Goal: Transaction & Acquisition: Purchase product/service

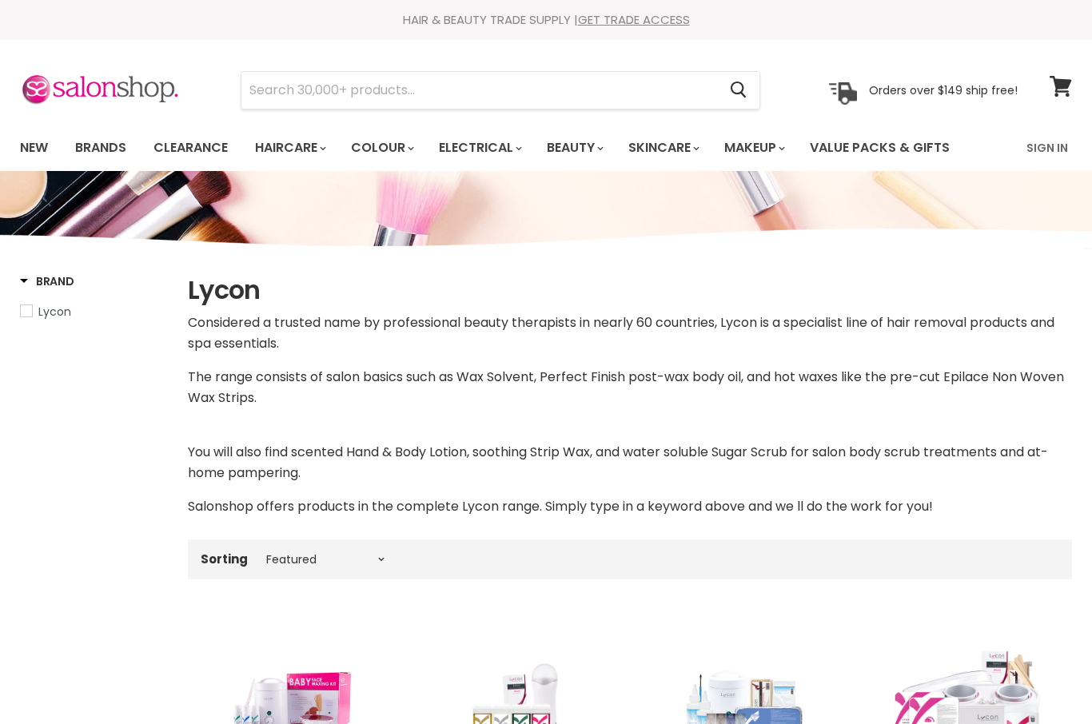
select select "manual"
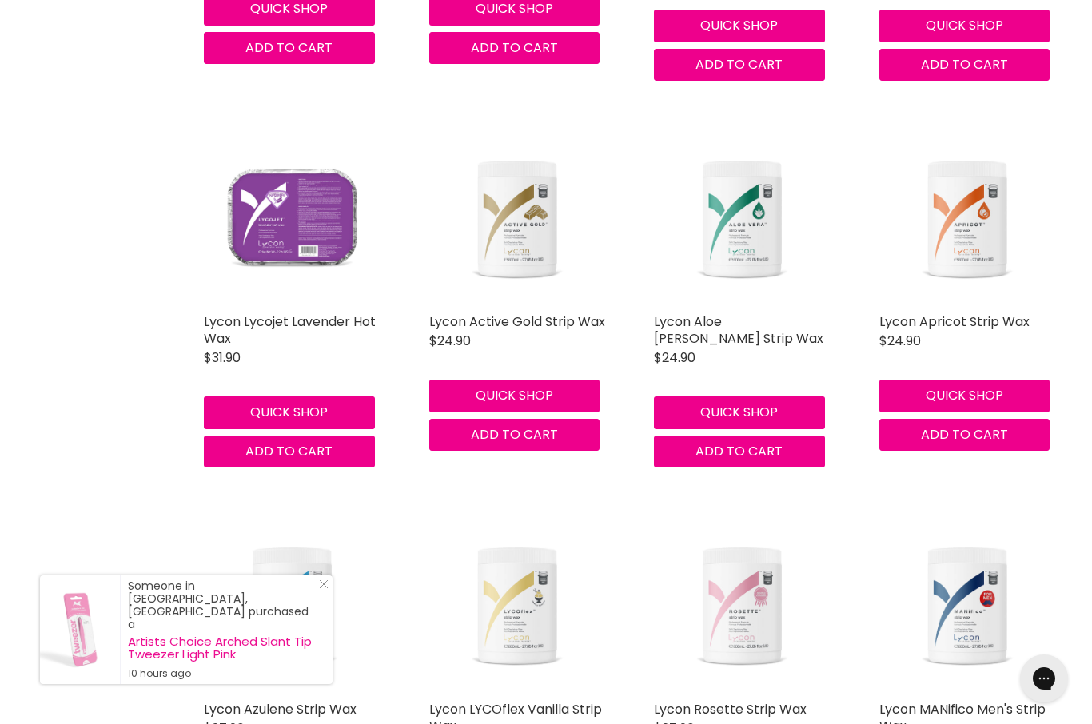
scroll to position [2426, 0]
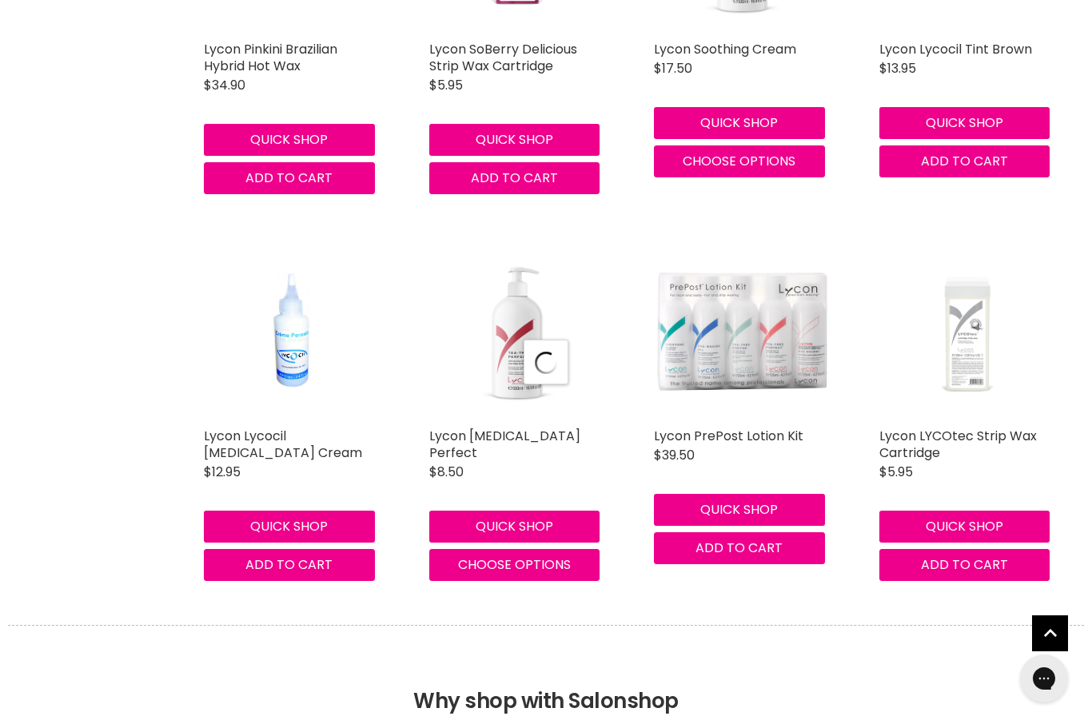
scroll to position [4682, 0]
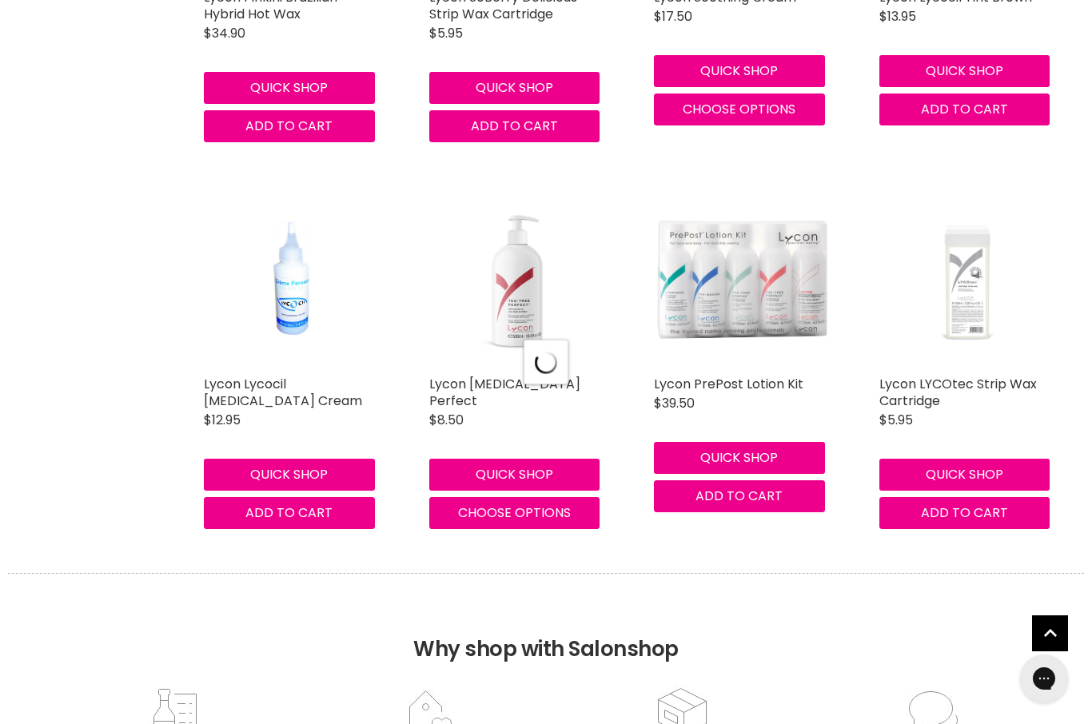
select select "manual"
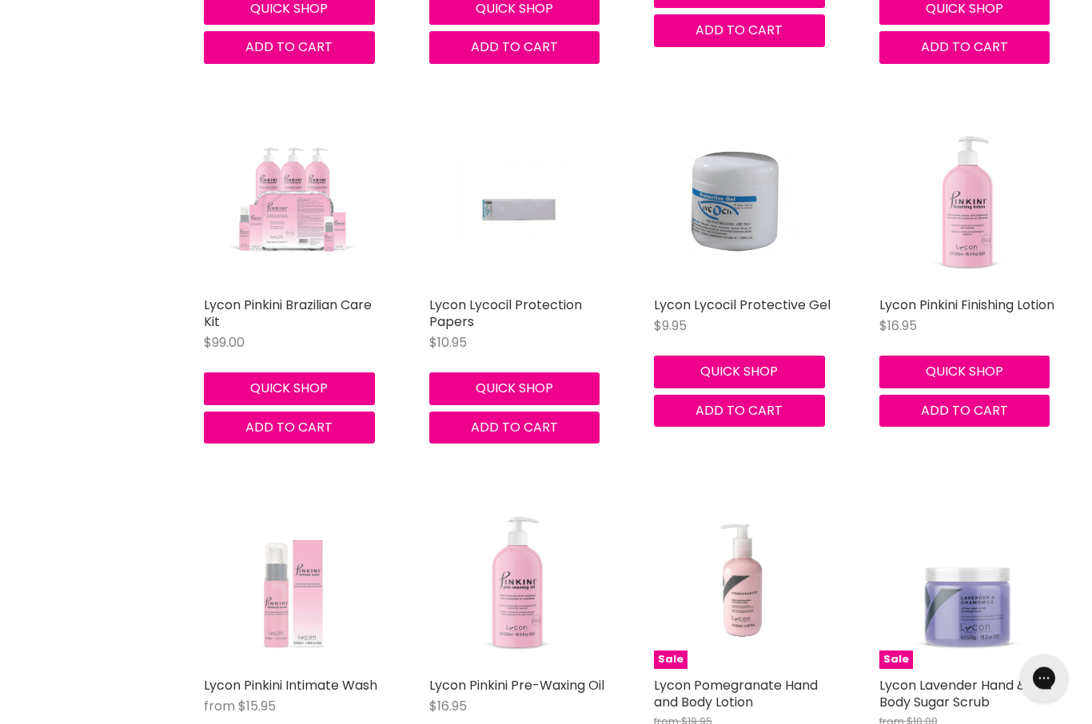
scroll to position [7116, 0]
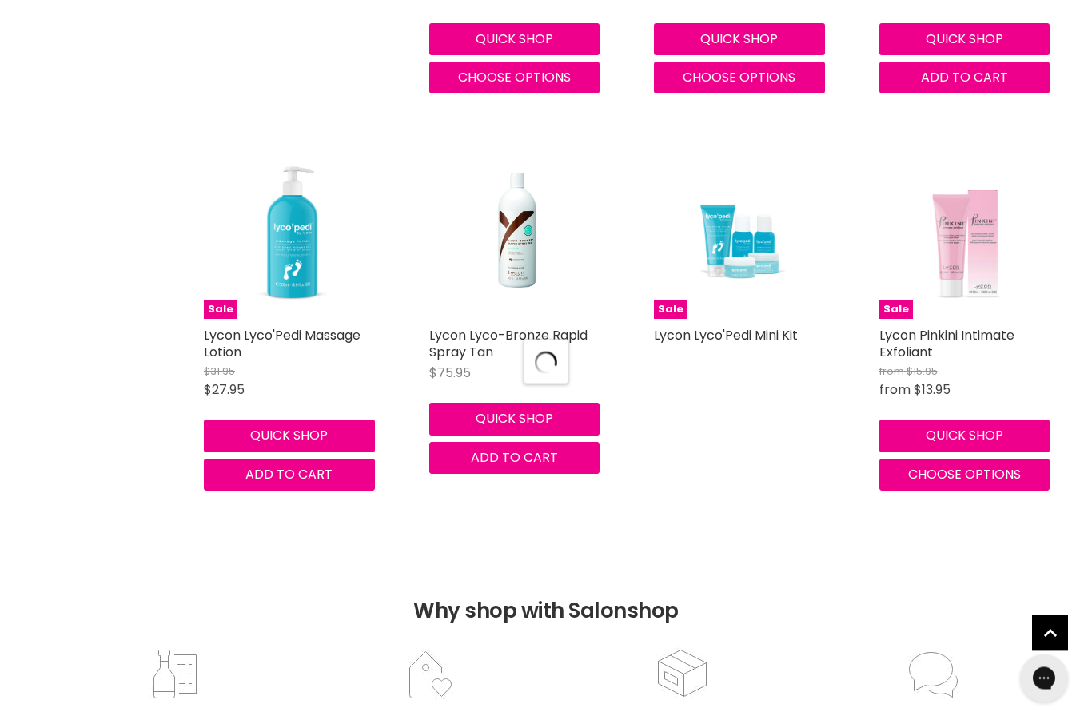
select select "manual"
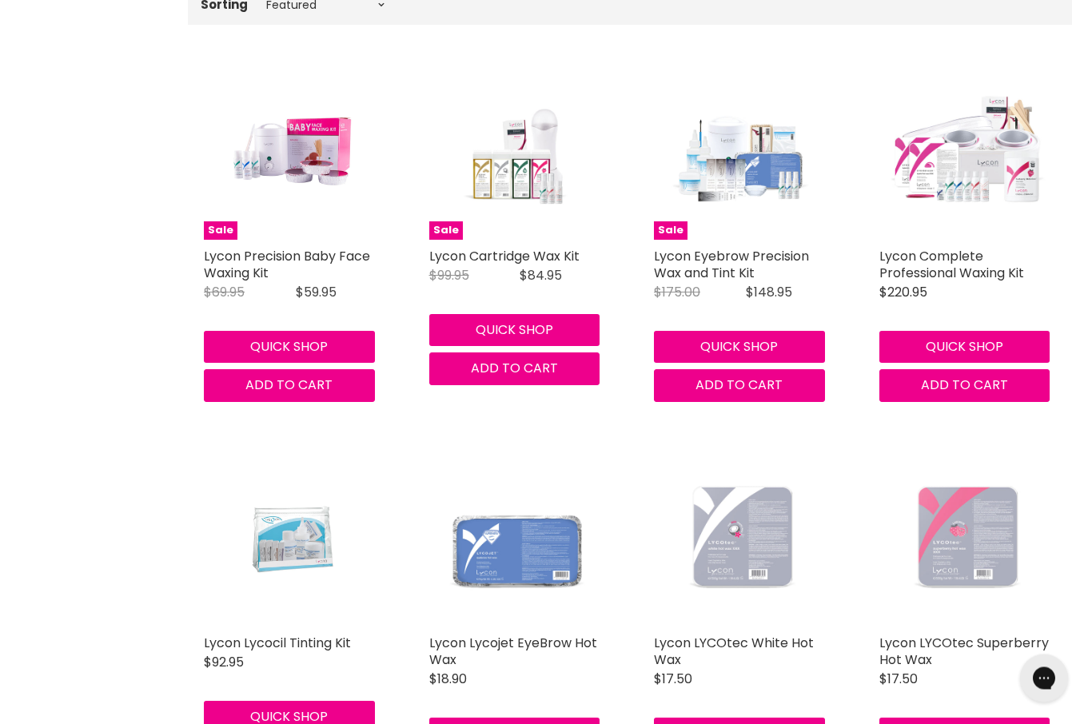
scroll to position [555, 0]
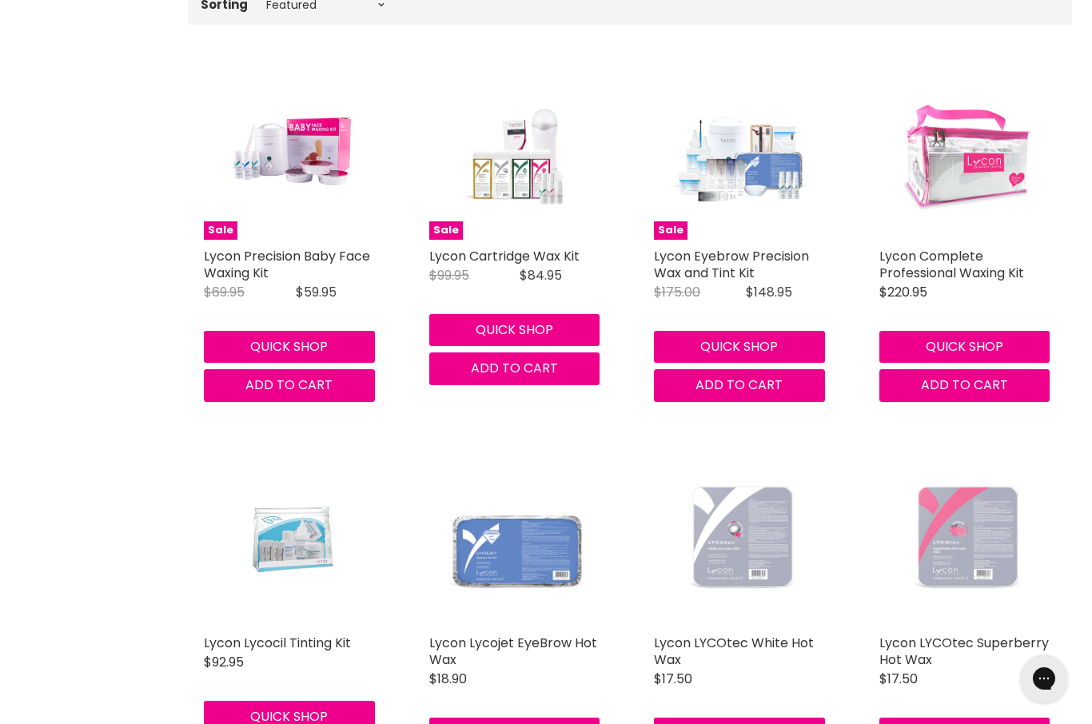
click at [989, 183] on img "Main content" at bounding box center [967, 151] width 177 height 177
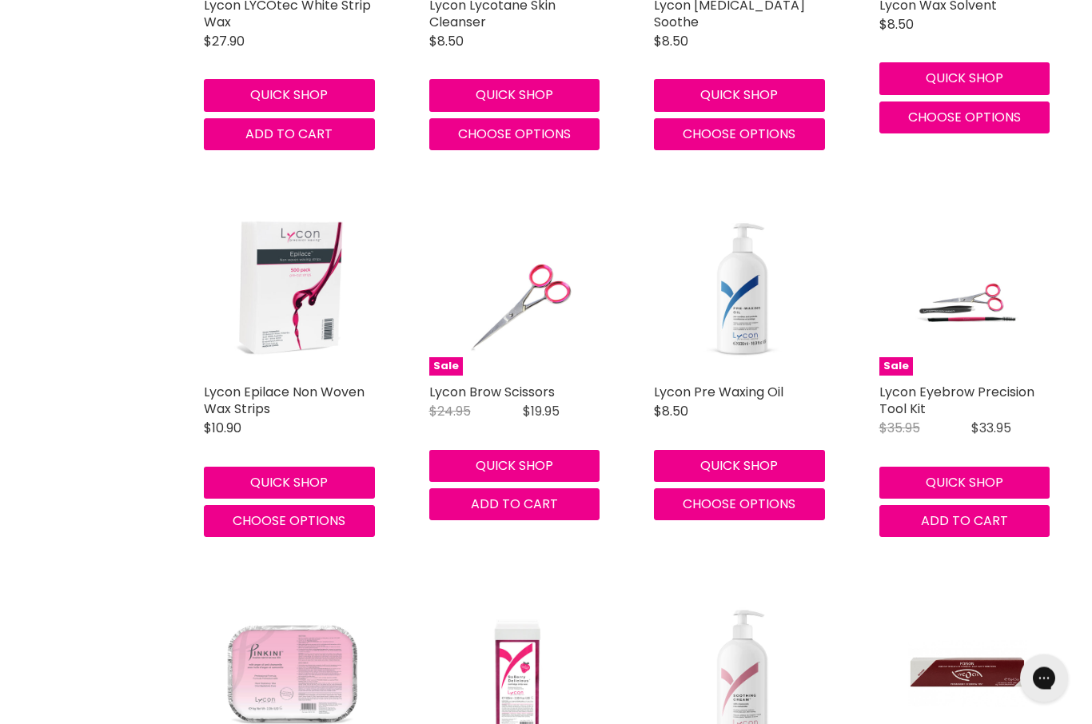
scroll to position [3903, 0]
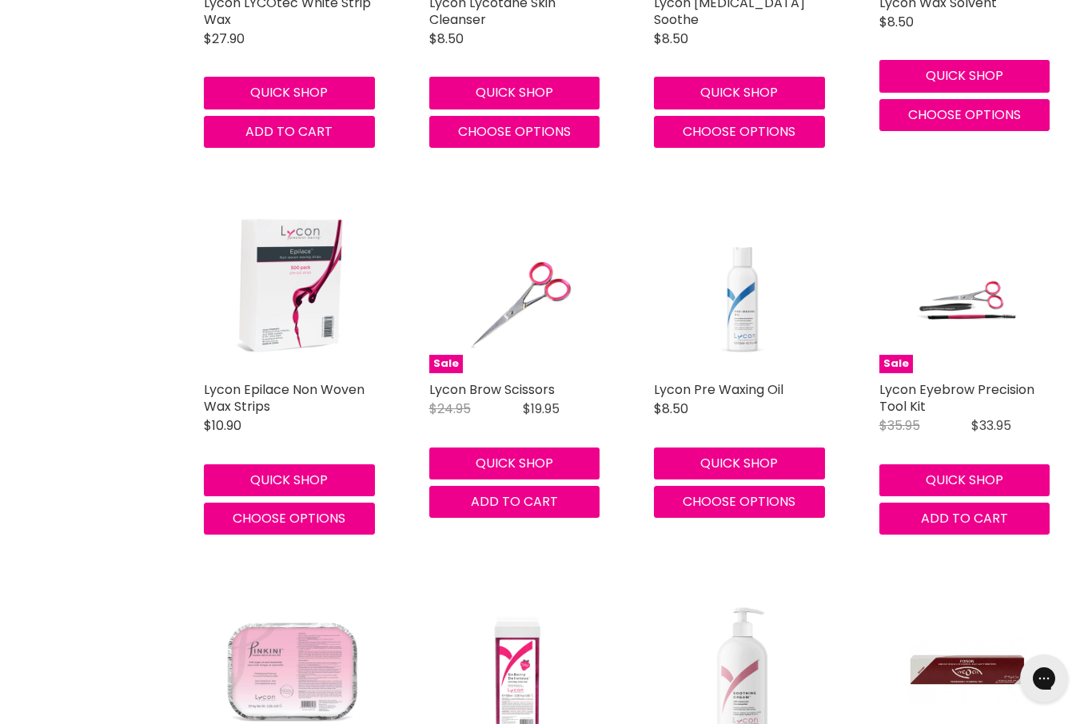
click at [765, 359] on img "Main content" at bounding box center [742, 284] width 177 height 177
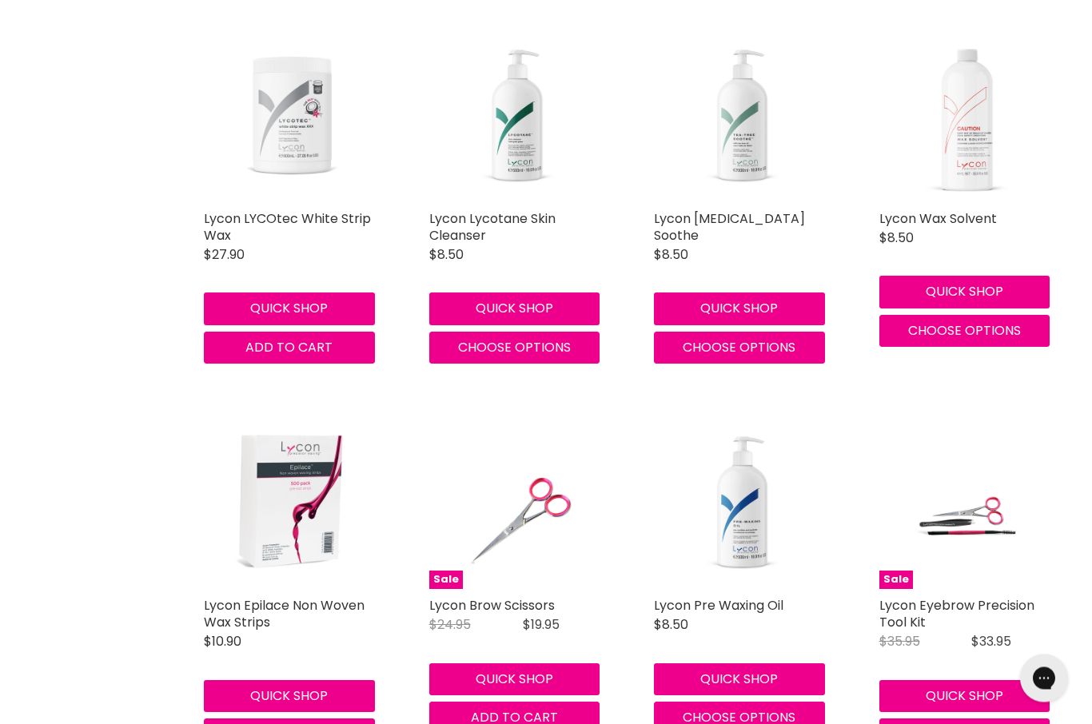
scroll to position [3687, 0]
click at [967, 171] on img "Main content" at bounding box center [967, 113] width 177 height 177
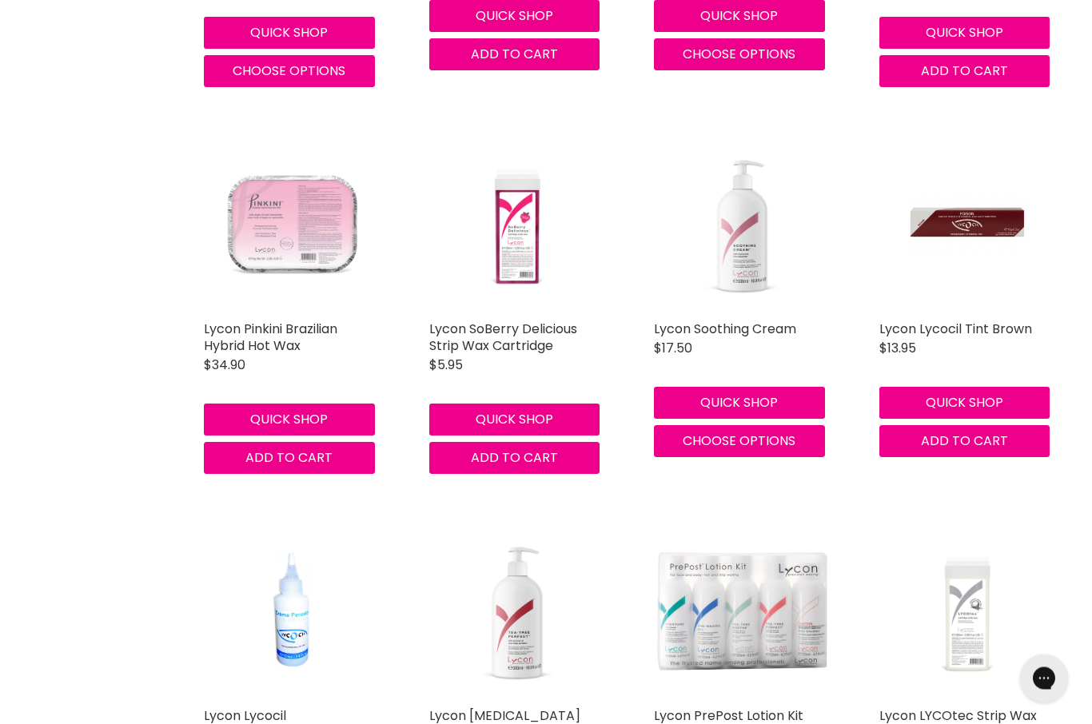
scroll to position [4352, 0]
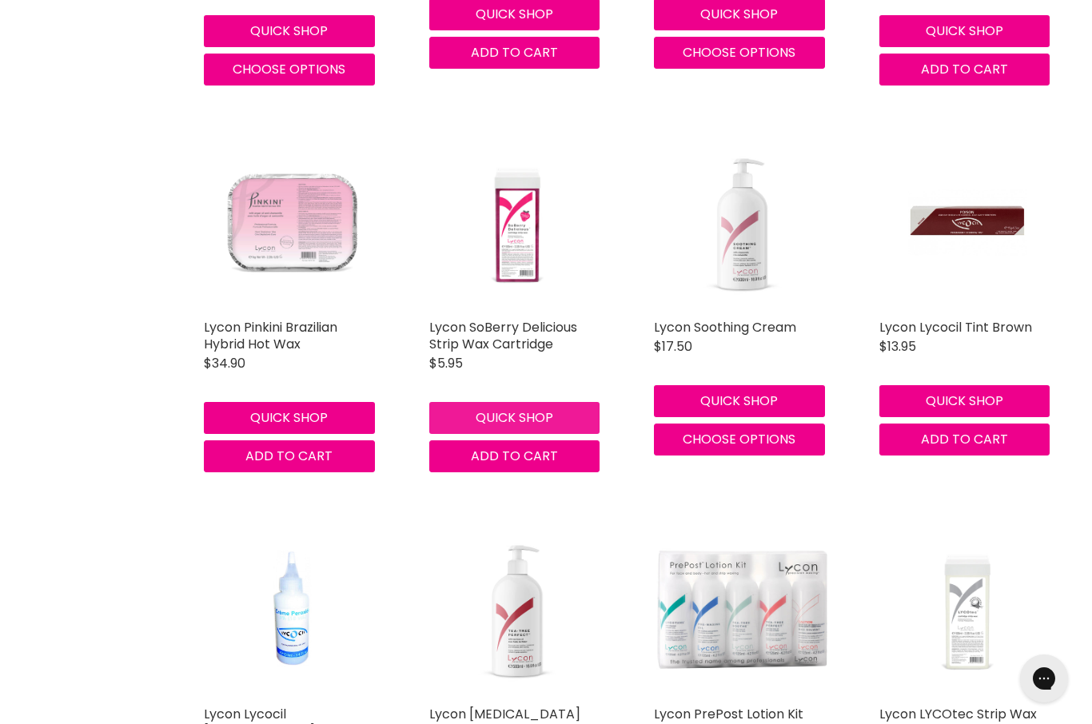
click at [573, 408] on button "Quick shop" at bounding box center [514, 418] width 171 height 32
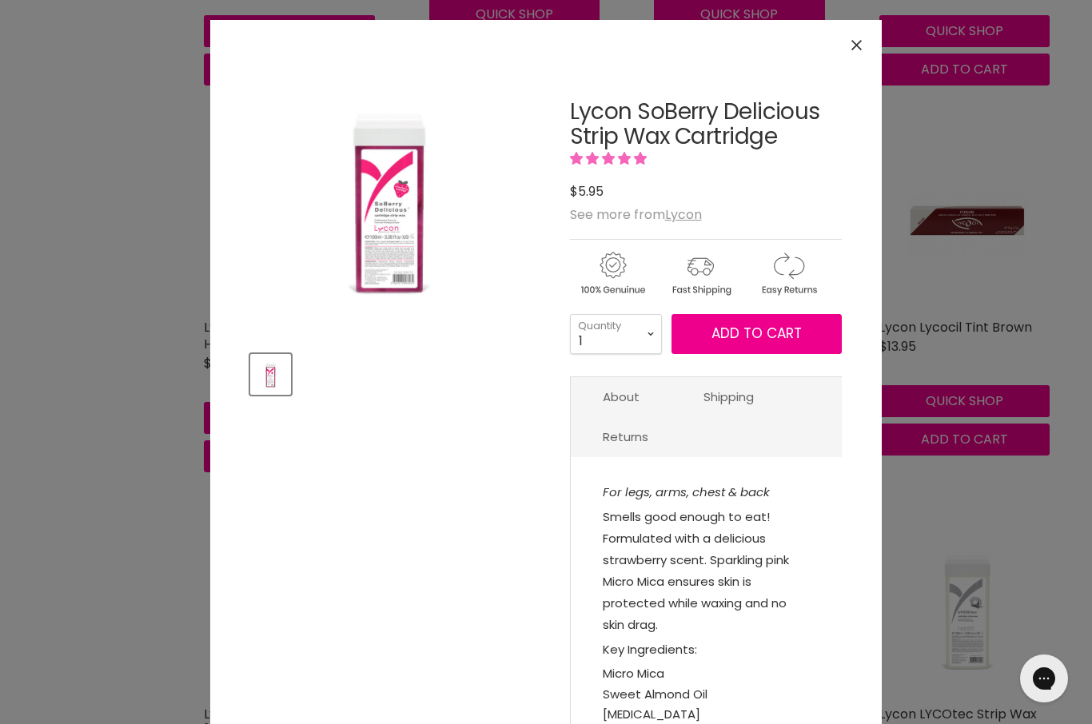
click at [807, 334] on button "Add to cart" at bounding box center [756, 334] width 170 height 40
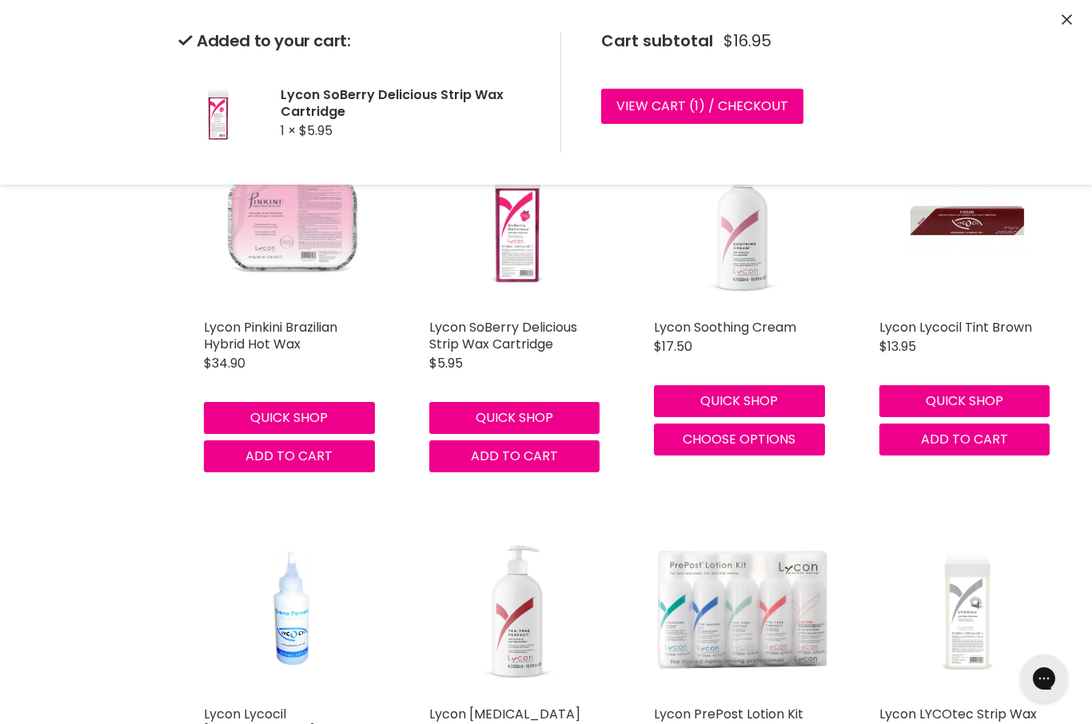
click at [1065, 25] on button "Close" at bounding box center [1066, 20] width 10 height 17
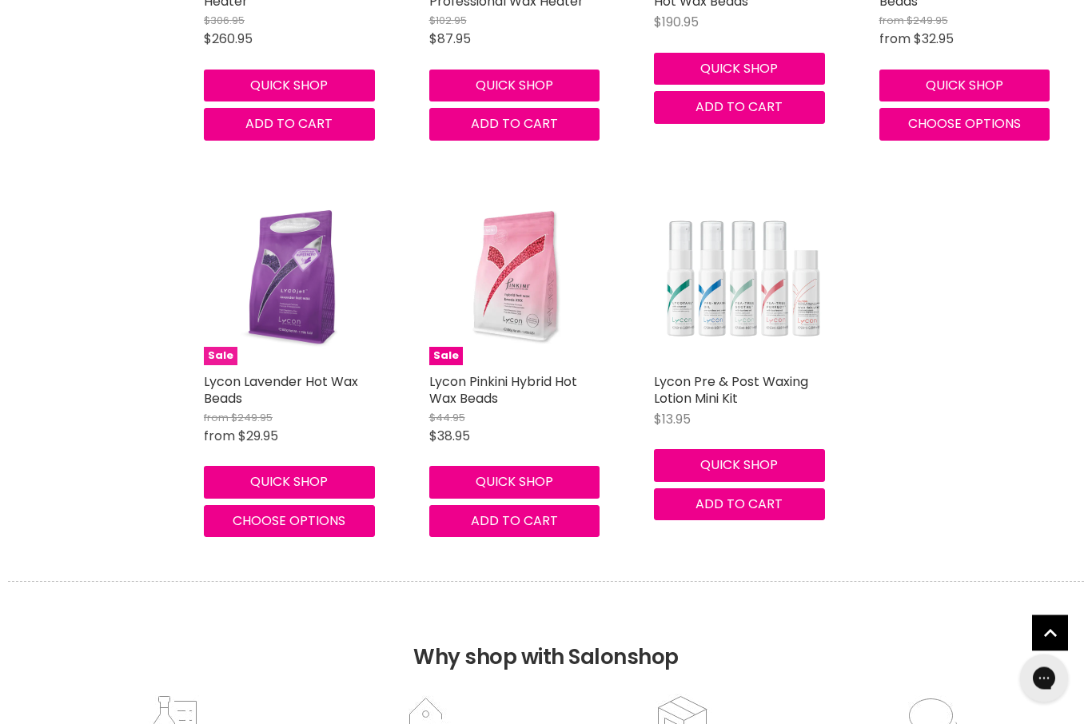
scroll to position [10214, 0]
click at [311, 295] on img "Main content" at bounding box center [292, 277] width 177 height 177
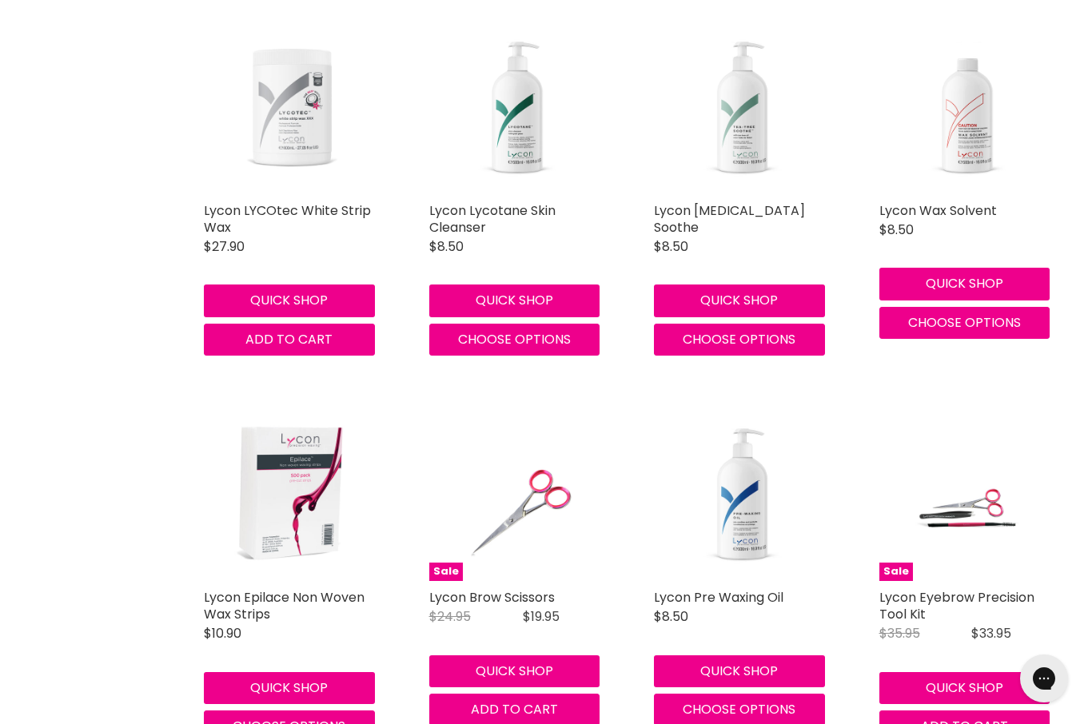
scroll to position [3695, 0]
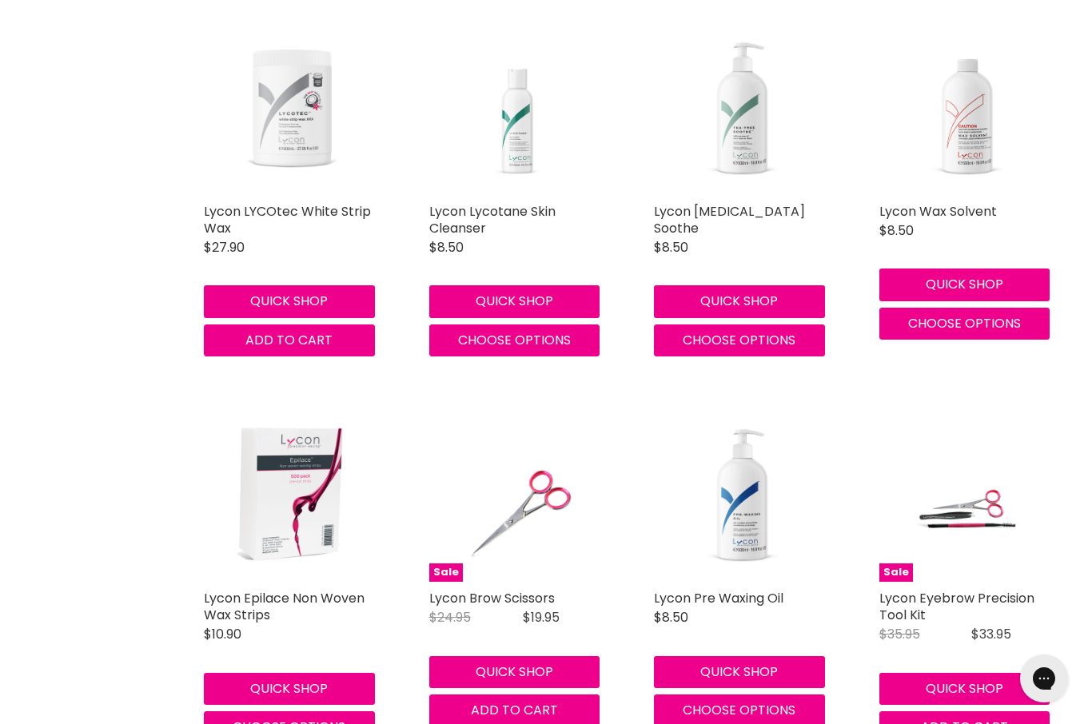
click at [519, 119] on img "Main content" at bounding box center [517, 106] width 177 height 177
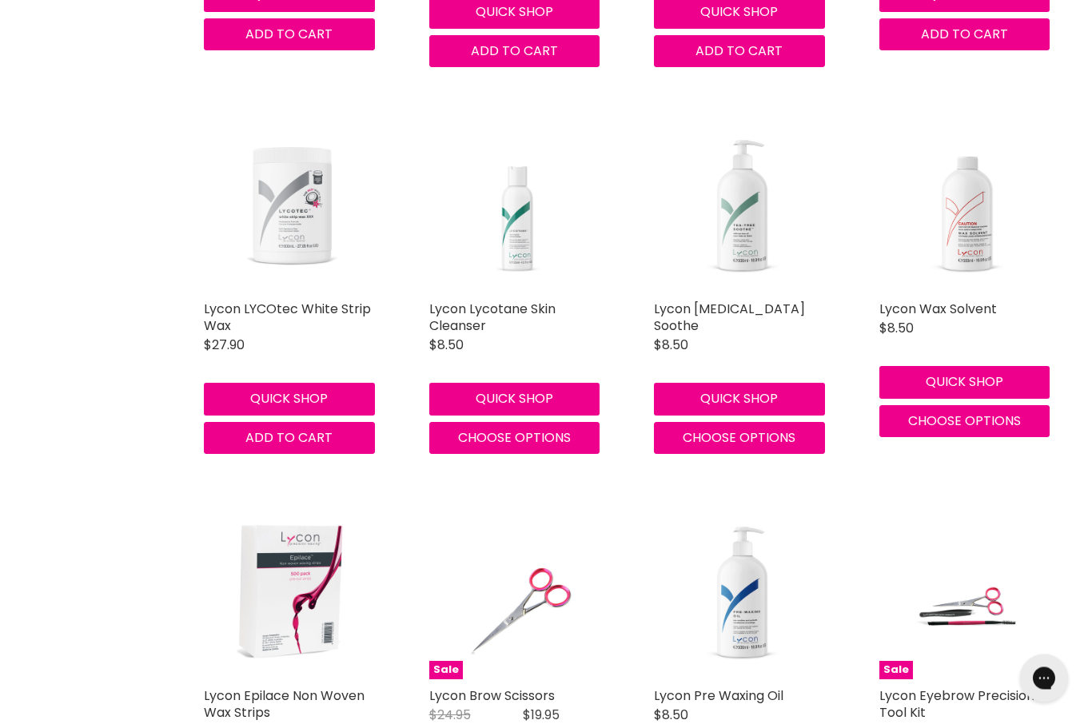
scroll to position [3540, 0]
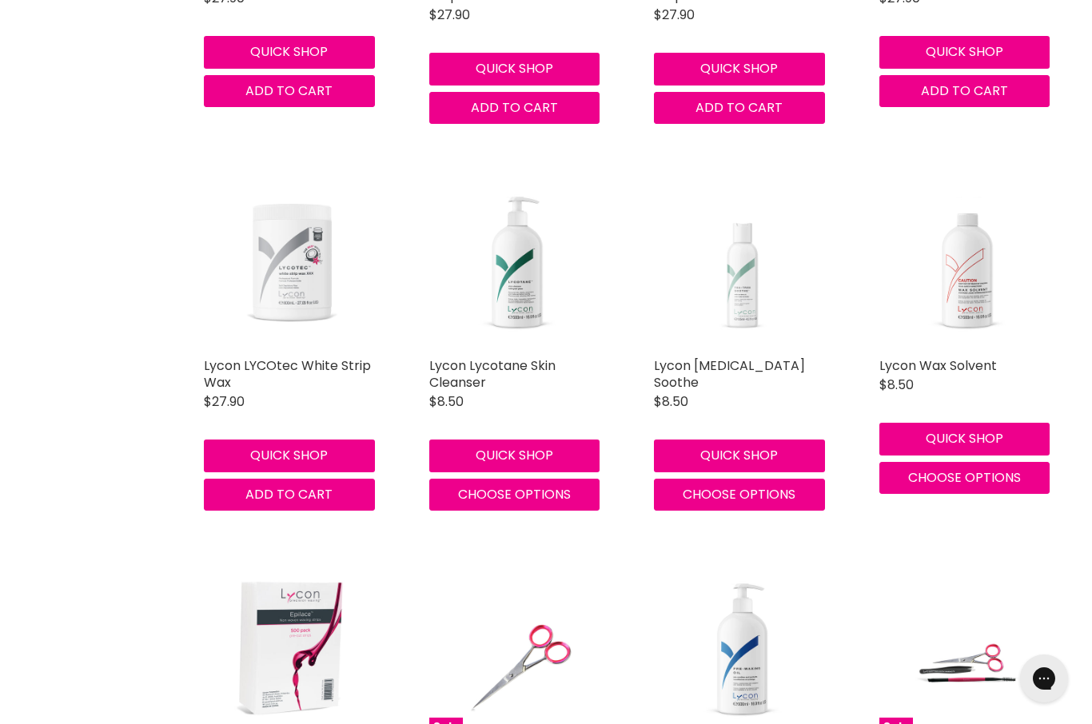
click at [746, 263] on img "Main content" at bounding box center [742, 260] width 177 height 177
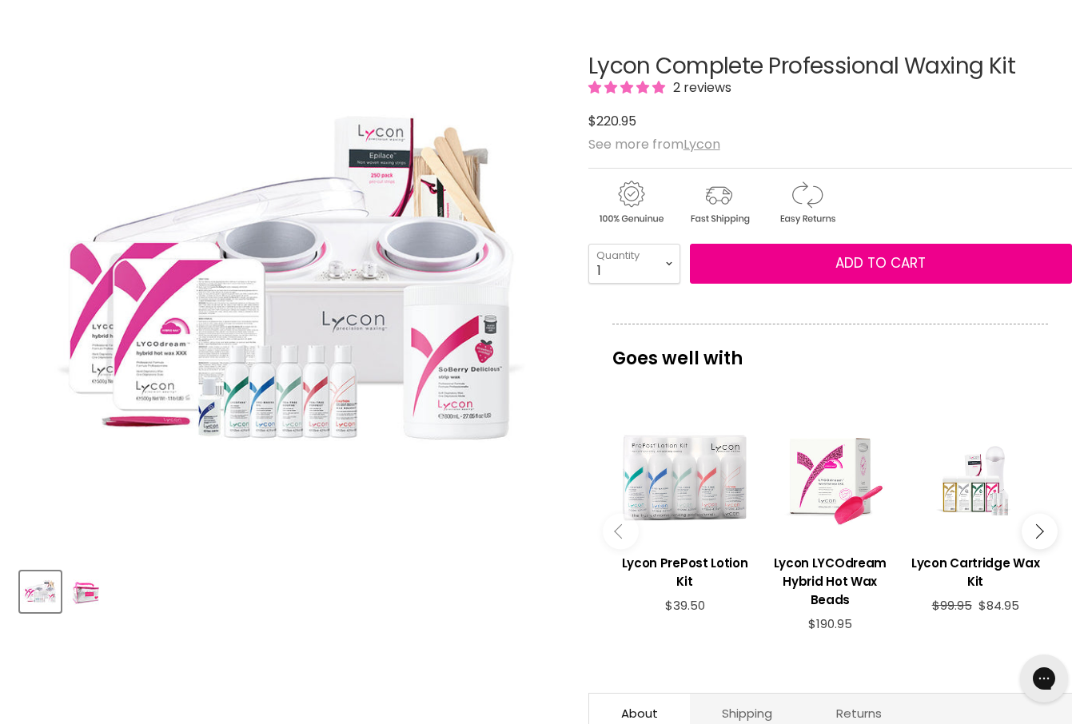
scroll to position [114, 0]
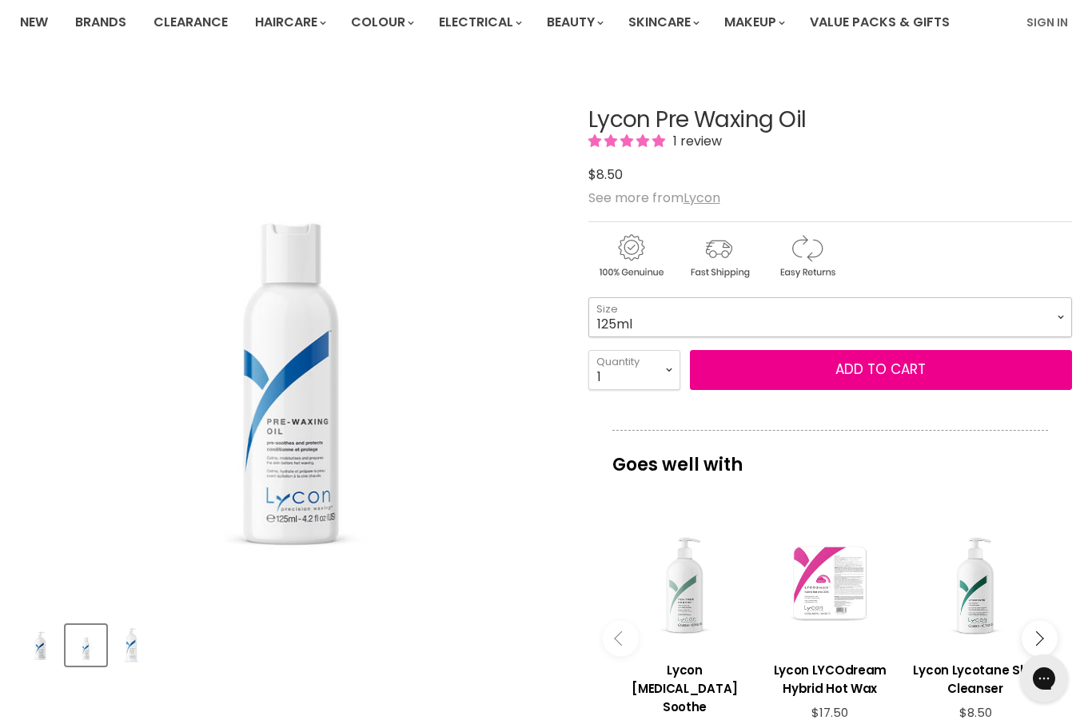
click at [1063, 326] on select "125ml 500ml 1 Litre" at bounding box center [830, 317] width 484 height 40
select select "500ml"
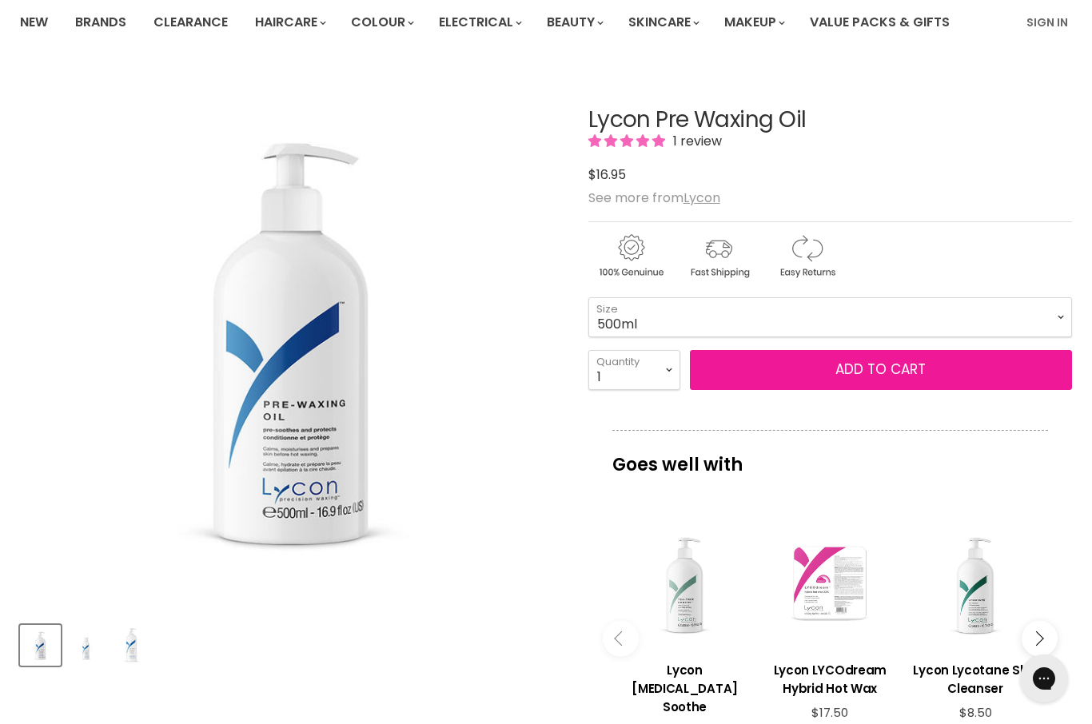
click at [966, 372] on button "Add to cart" at bounding box center [881, 370] width 382 height 40
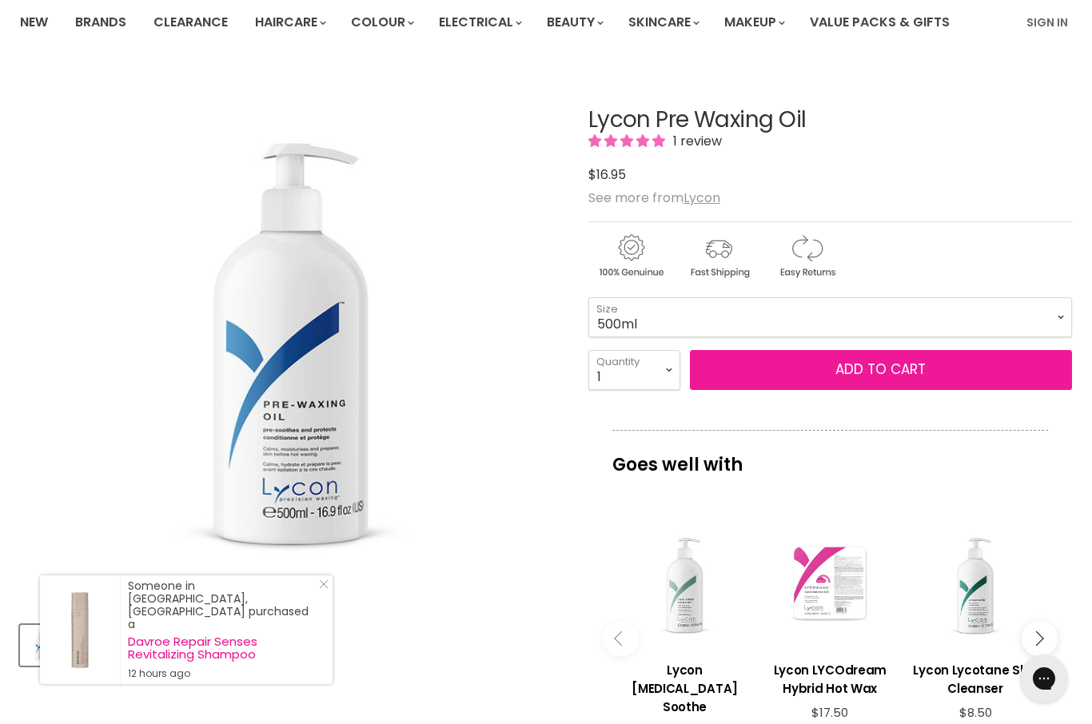
click at [897, 370] on button "Add to cart" at bounding box center [881, 370] width 382 height 40
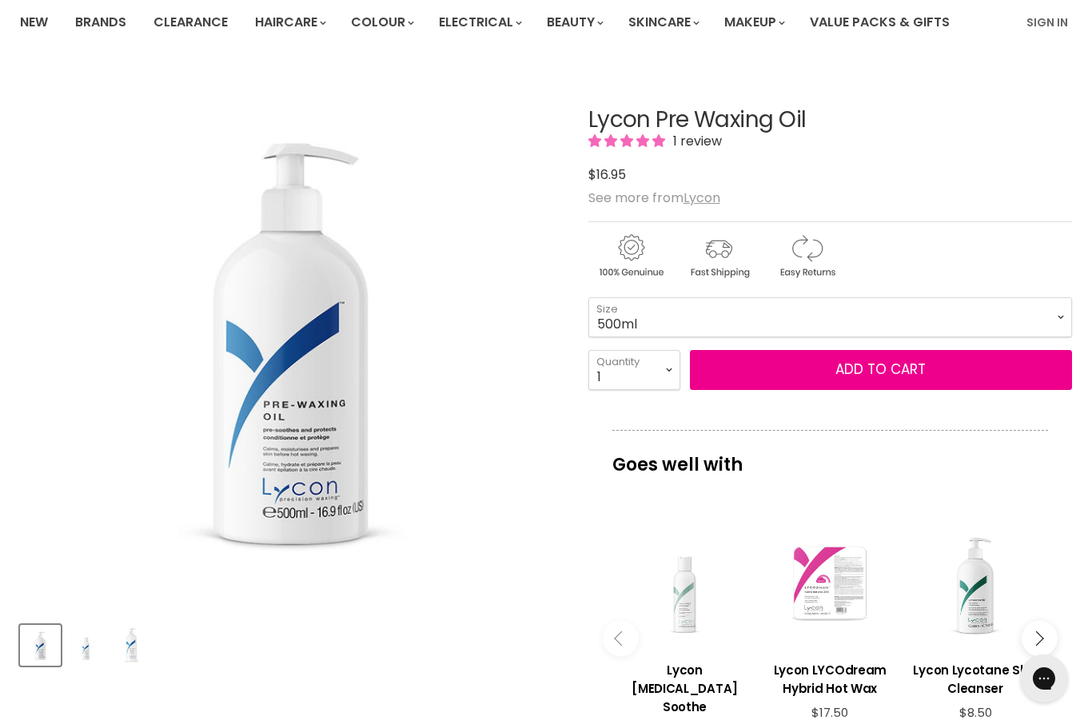
click at [682, 606] on div "Main content" at bounding box center [684, 583] width 129 height 129
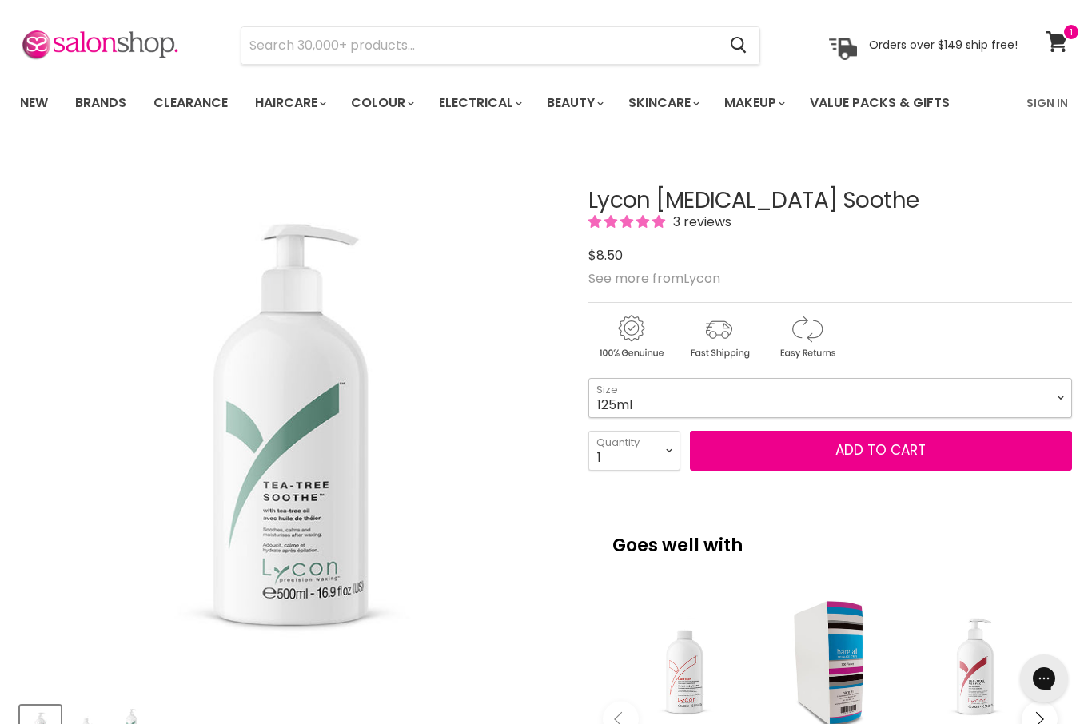
click at [1057, 402] on select "125ml 500ml 1 Litre" at bounding box center [830, 398] width 484 height 40
select select "500ml"
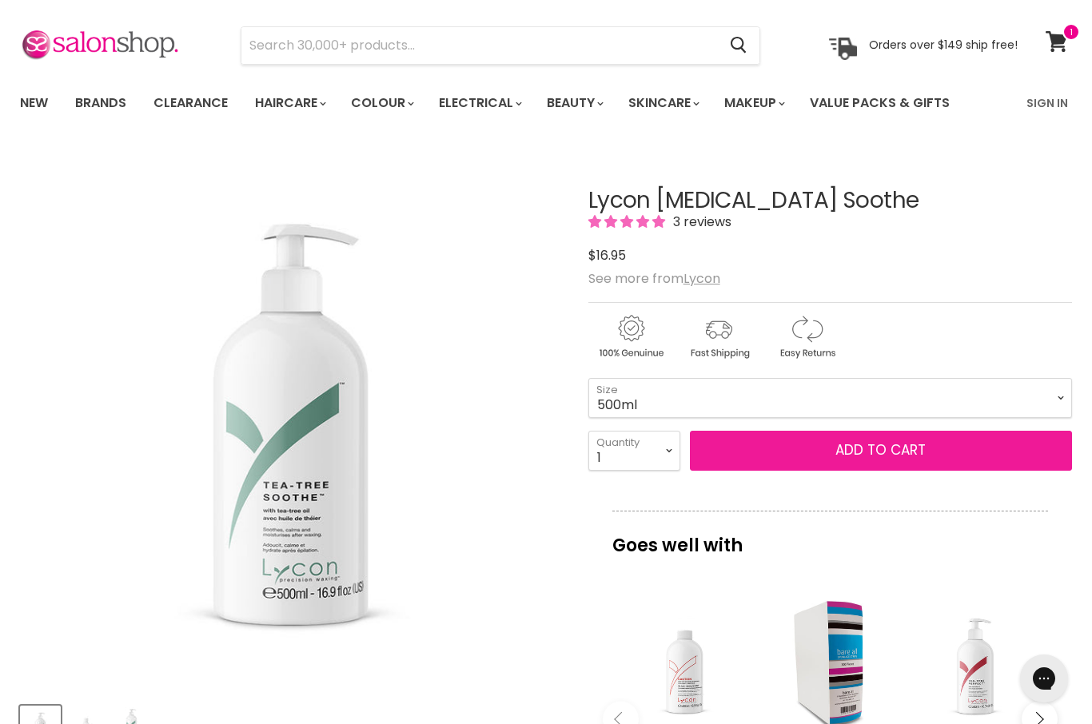
click at [934, 460] on button "Add to cart" at bounding box center [881, 451] width 382 height 40
click at [875, 450] on button "Add to cart" at bounding box center [881, 451] width 382 height 40
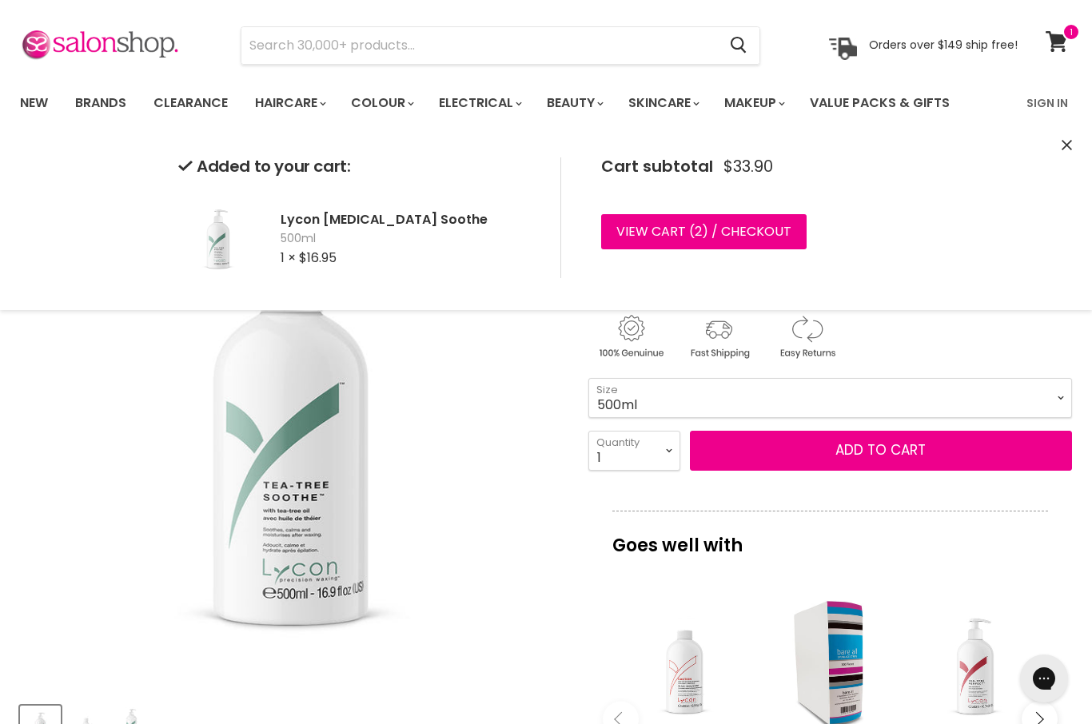
click at [1071, 141] on icon "Close" at bounding box center [1066, 145] width 10 height 10
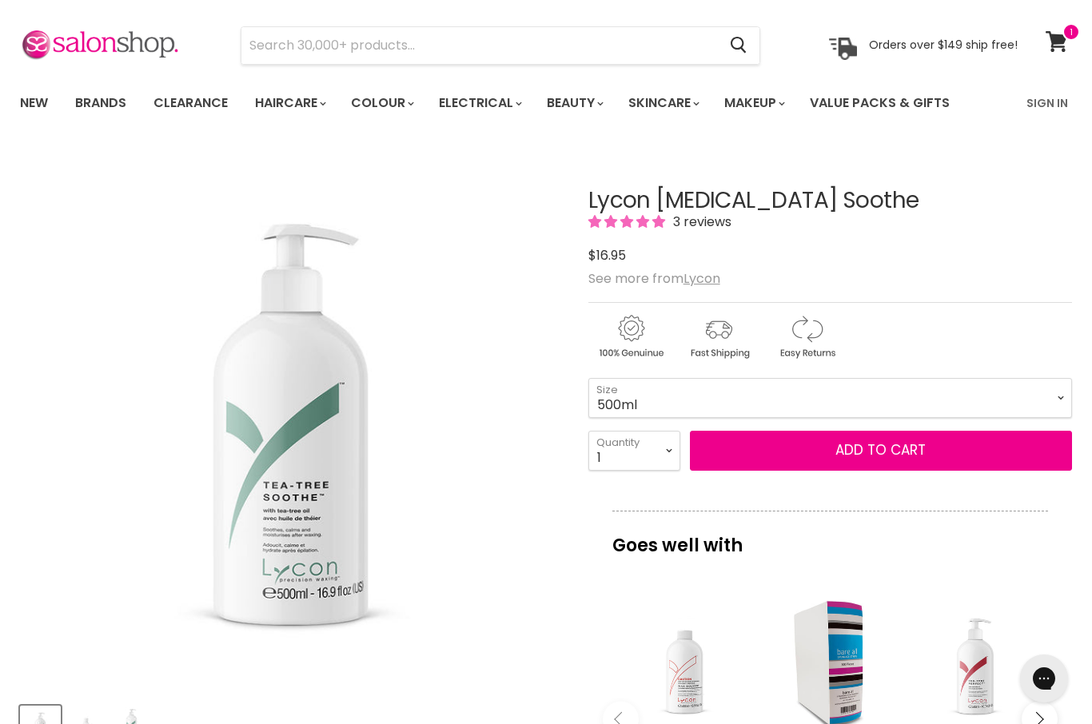
scroll to position [193, 0]
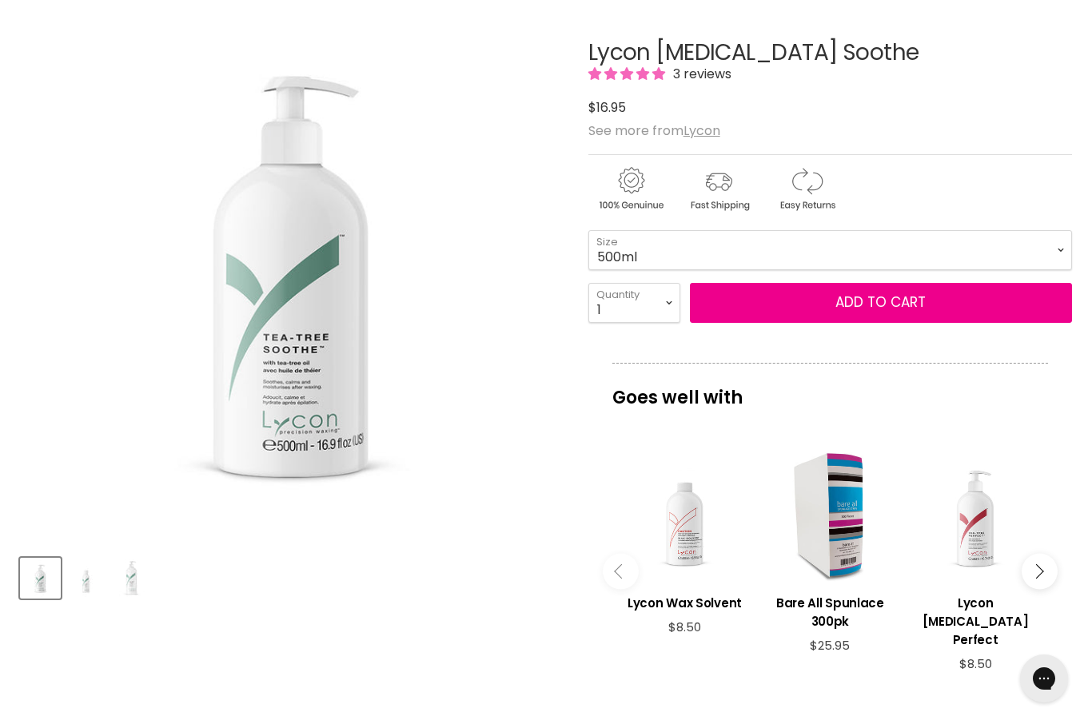
click at [95, 723] on article "Click or scroll to zoom Tap or pinch to zoom Click or scroll to zoom" at bounding box center [546, 491] width 1052 height 981
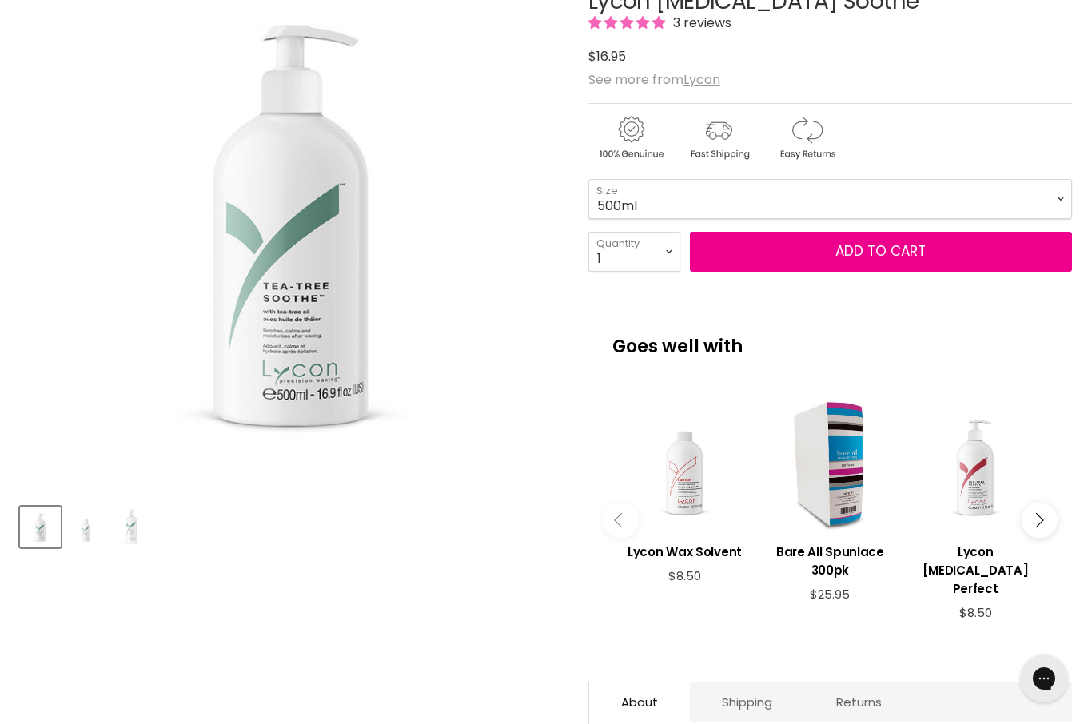
scroll to position [249, 0]
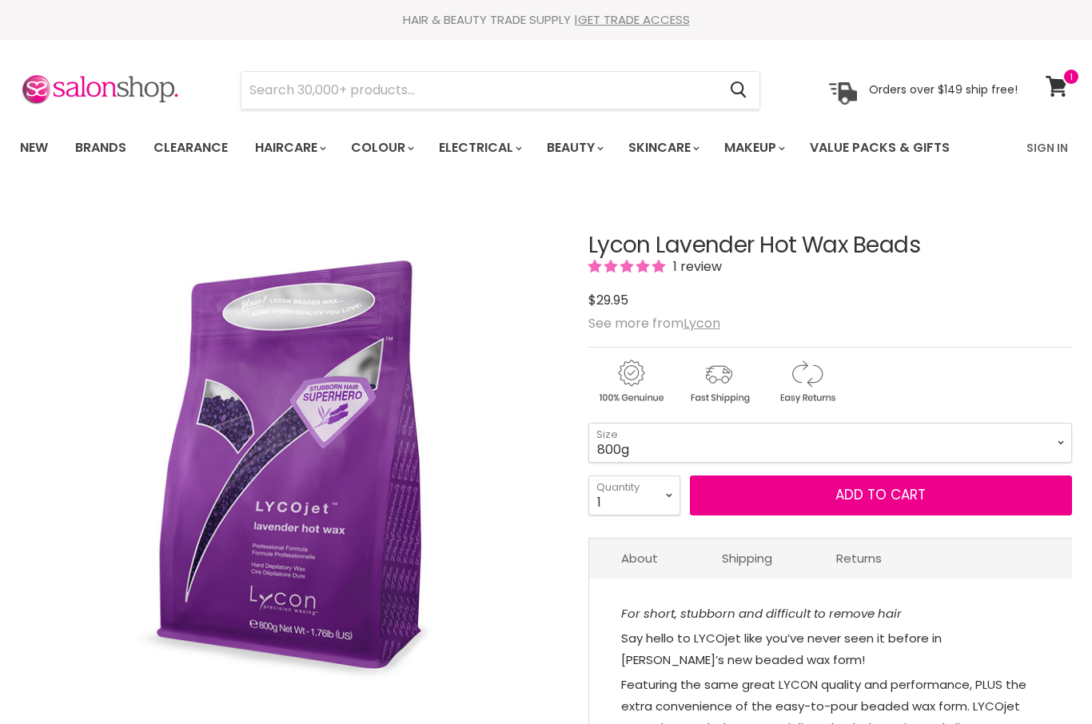
scroll to position [16, 0]
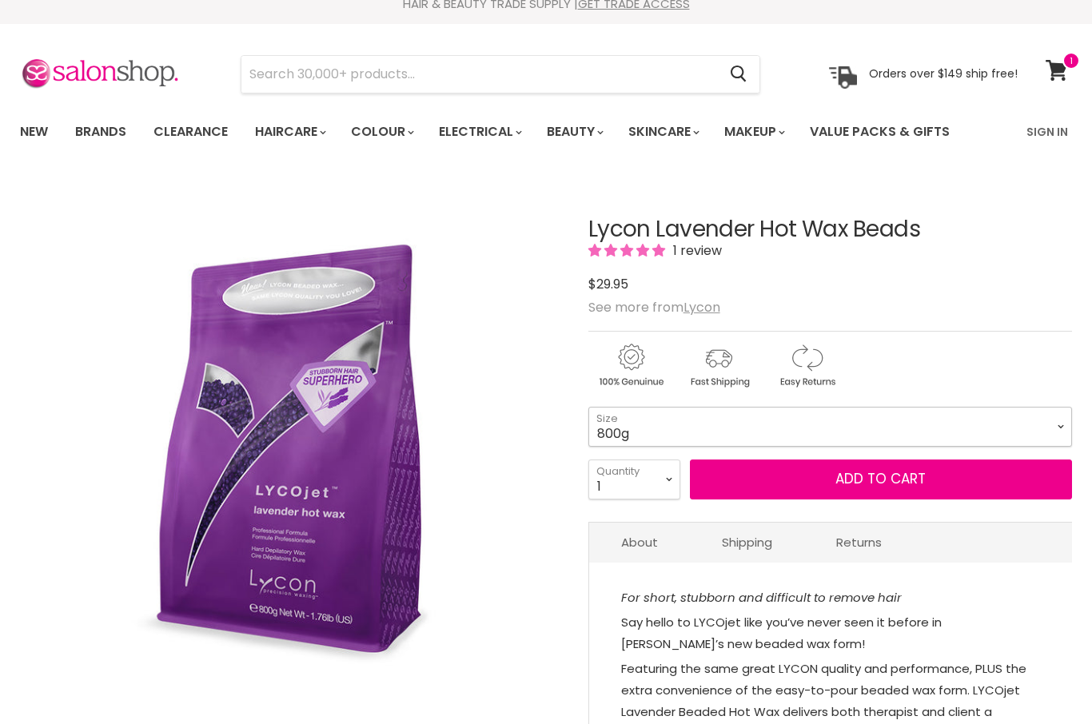
click at [1061, 429] on select "800g 5kg" at bounding box center [830, 427] width 484 height 40
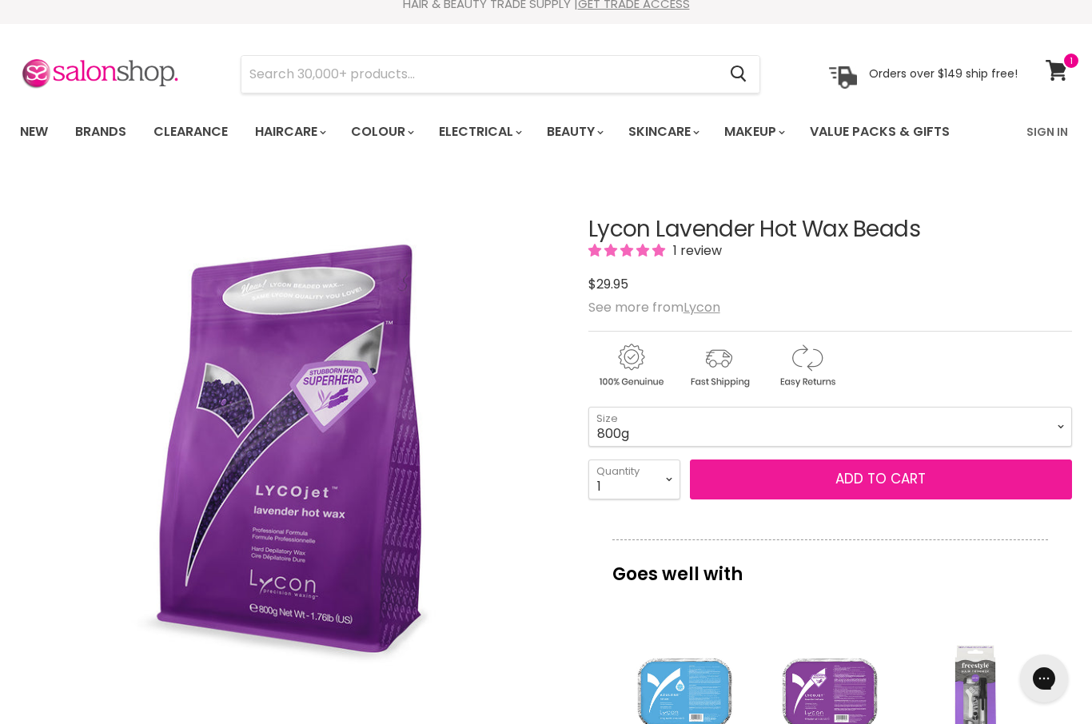
click at [1001, 482] on button "Add to cart" at bounding box center [881, 480] width 382 height 40
click at [925, 485] on span "Add to cart" at bounding box center [880, 478] width 90 height 19
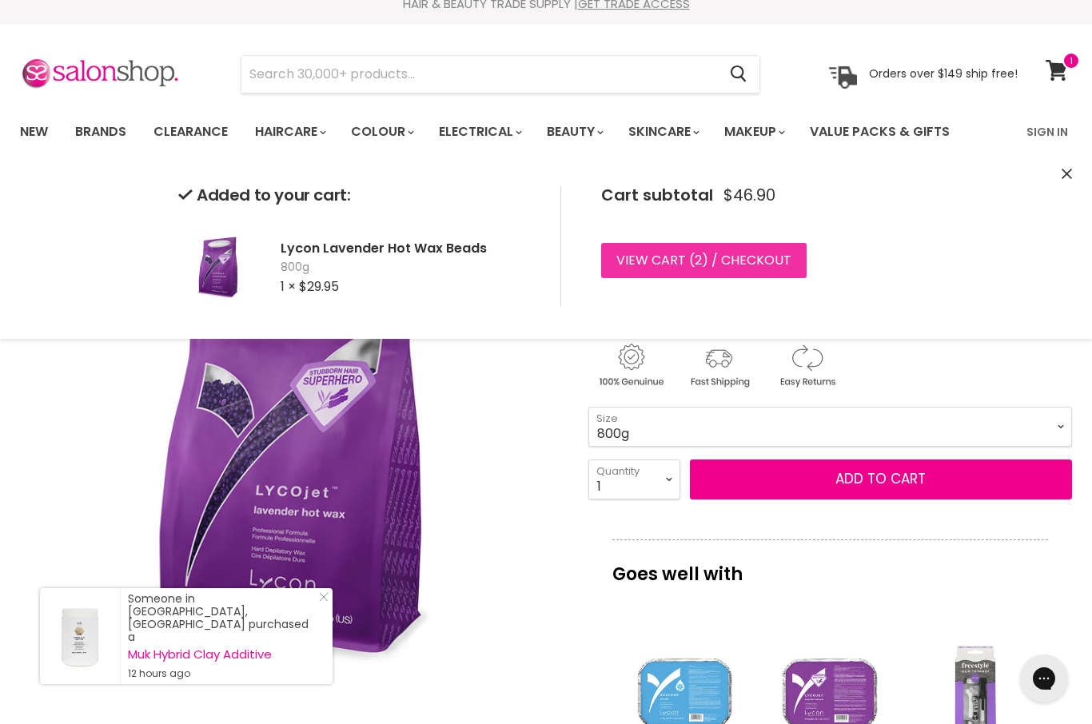
click at [746, 266] on link "View cart ( 2 ) / Checkout" at bounding box center [703, 260] width 205 height 35
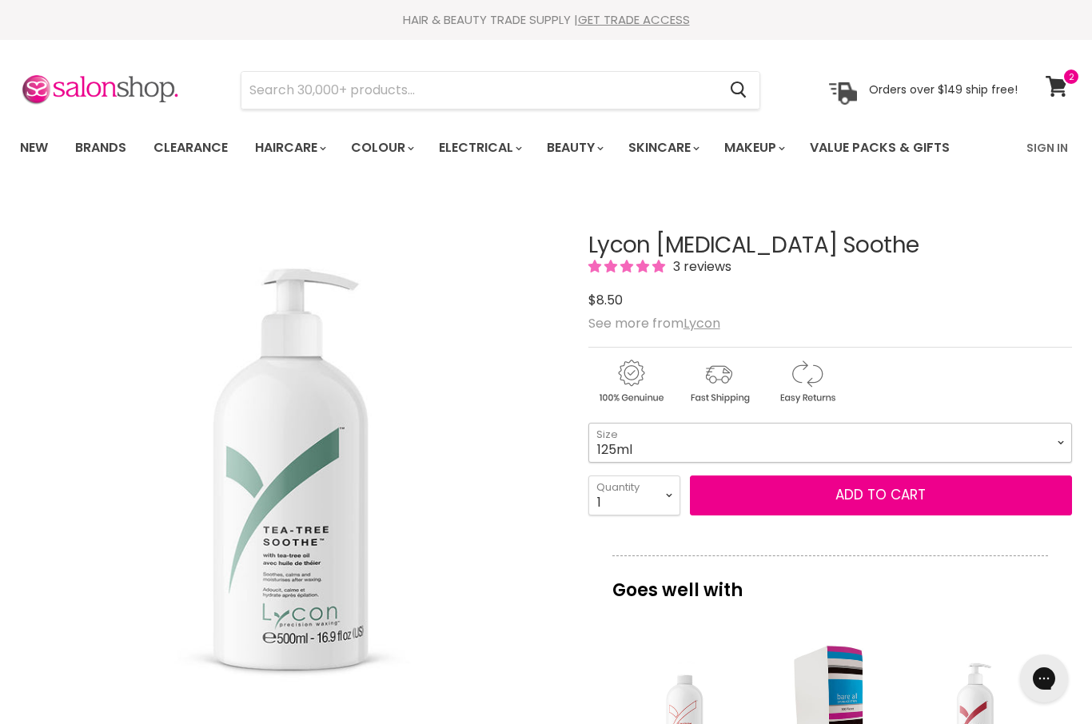
click at [1008, 444] on select "125ml 500ml 1 Litre" at bounding box center [830, 443] width 484 height 40
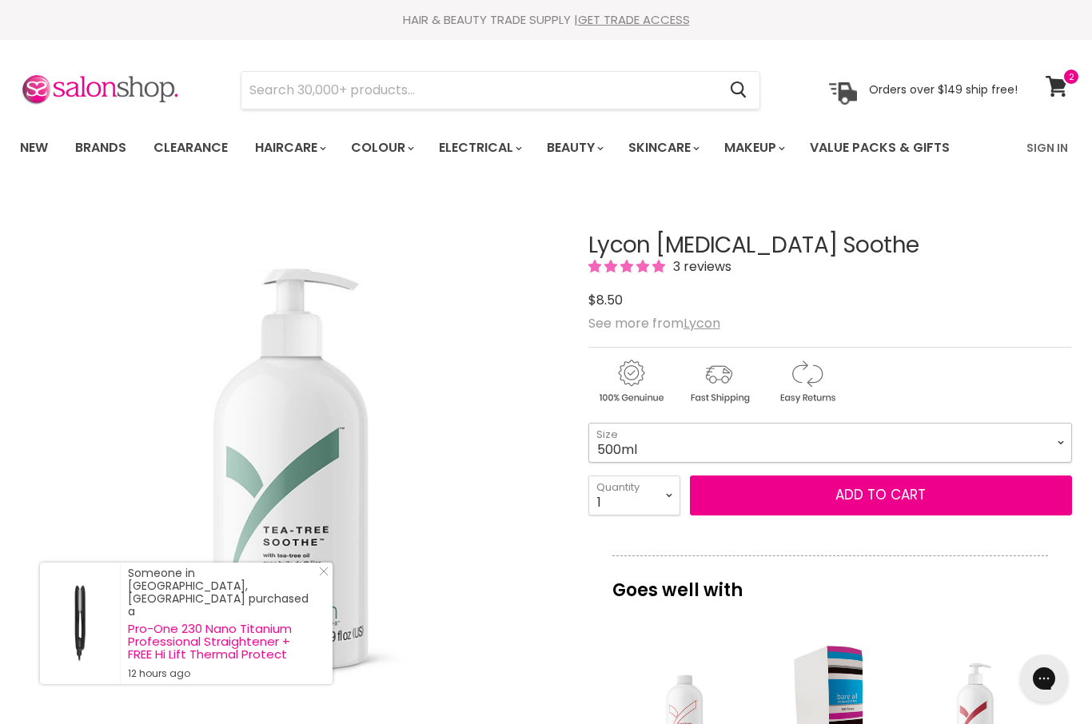
select select "500ml"
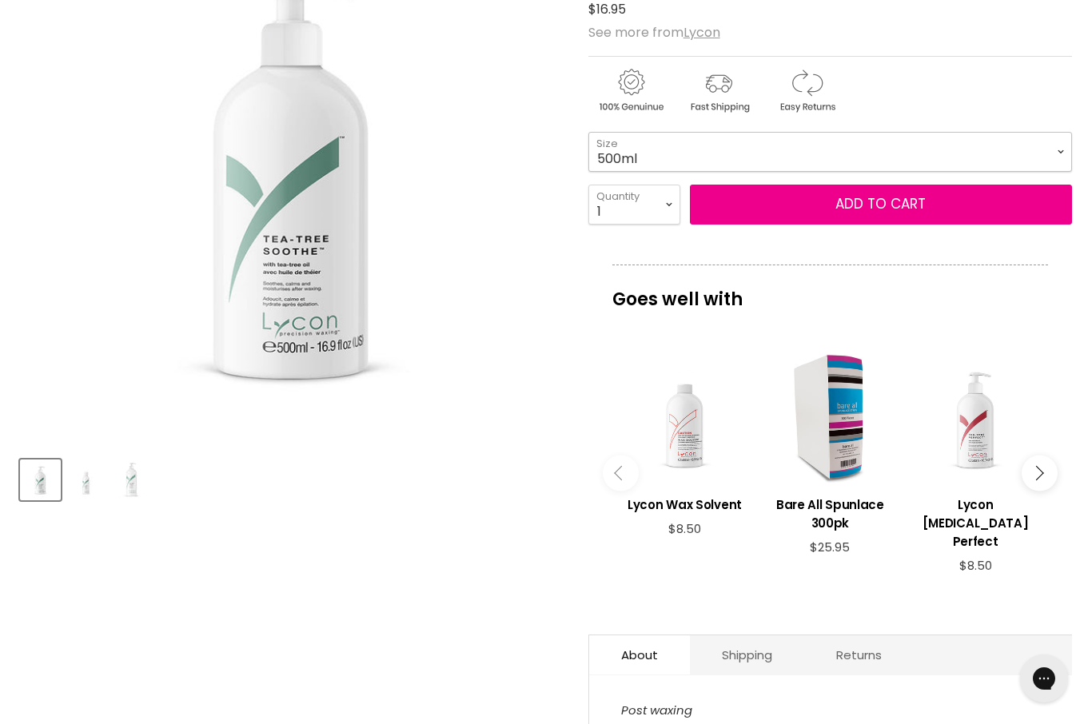
scroll to position [289, 0]
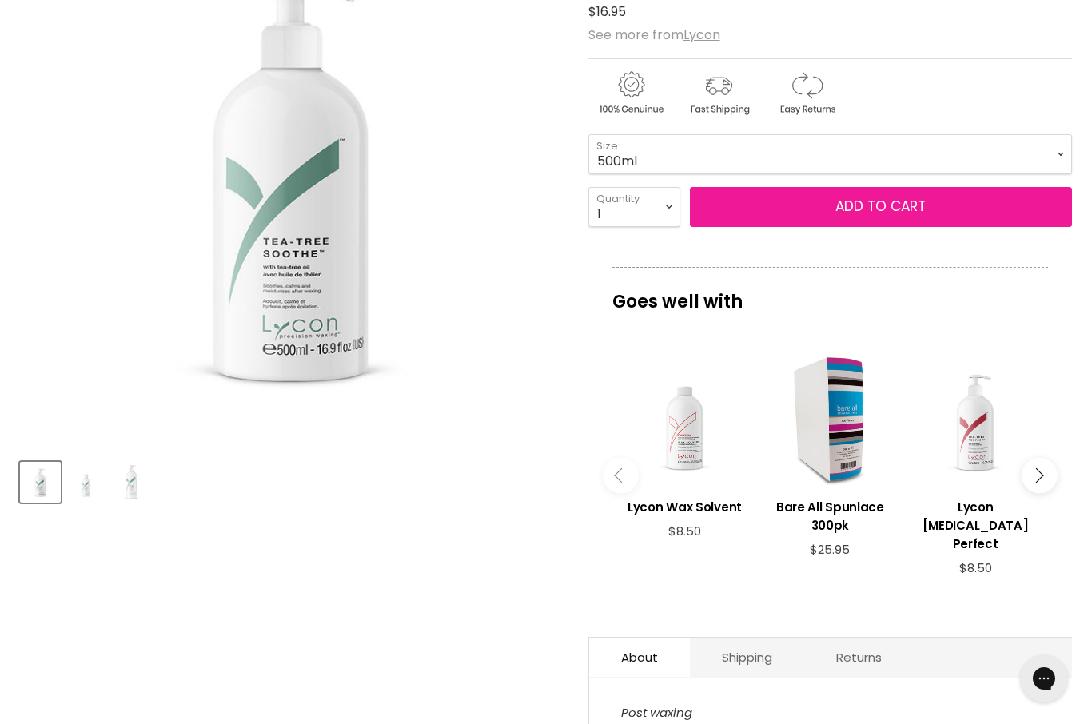
click at [1001, 218] on button "Add to cart" at bounding box center [881, 207] width 382 height 40
click at [954, 205] on button "Add to cart" at bounding box center [881, 207] width 382 height 40
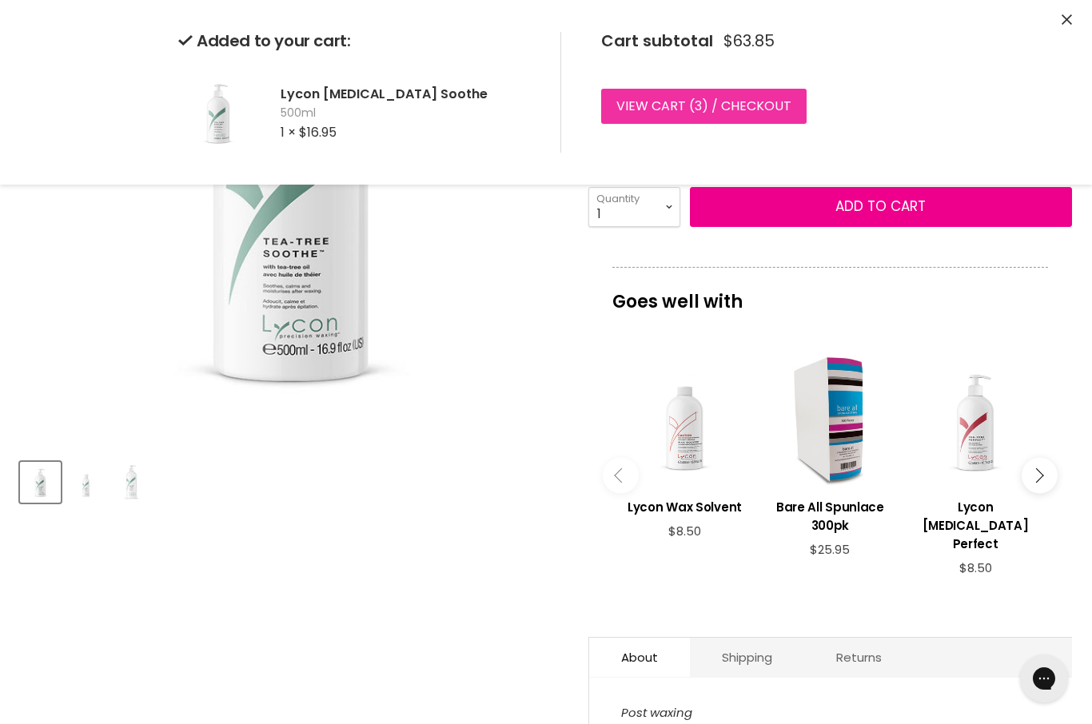
click at [760, 105] on link "View cart ( 3 ) / Checkout" at bounding box center [703, 106] width 205 height 35
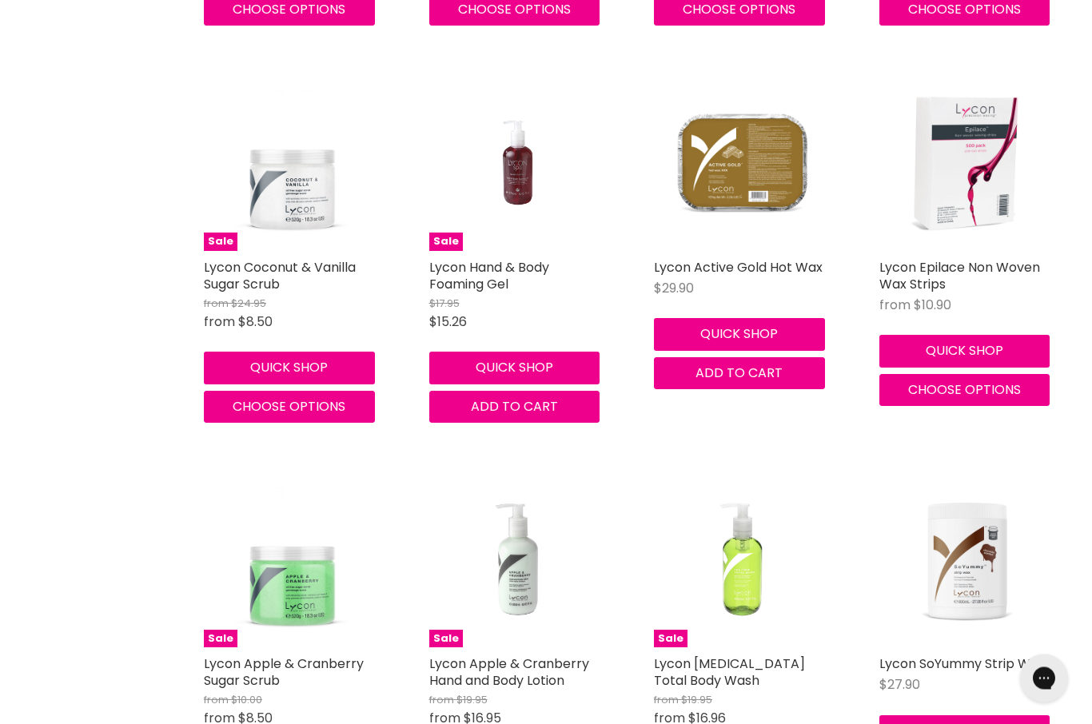
scroll to position [1904, 0]
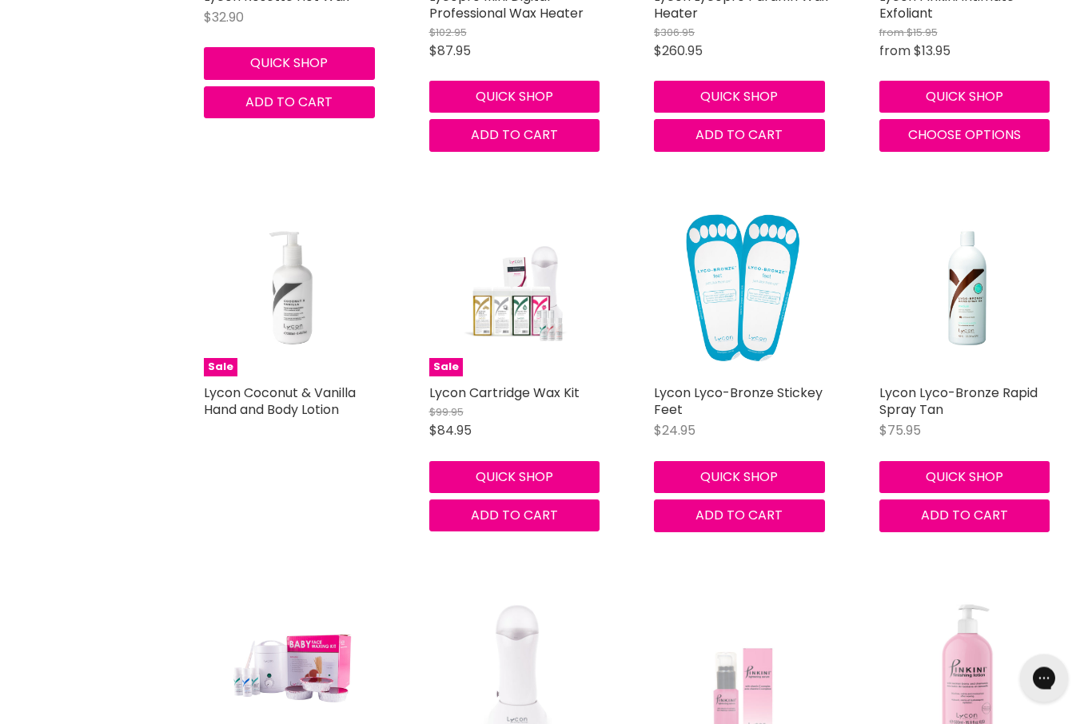
scroll to position [5621, 0]
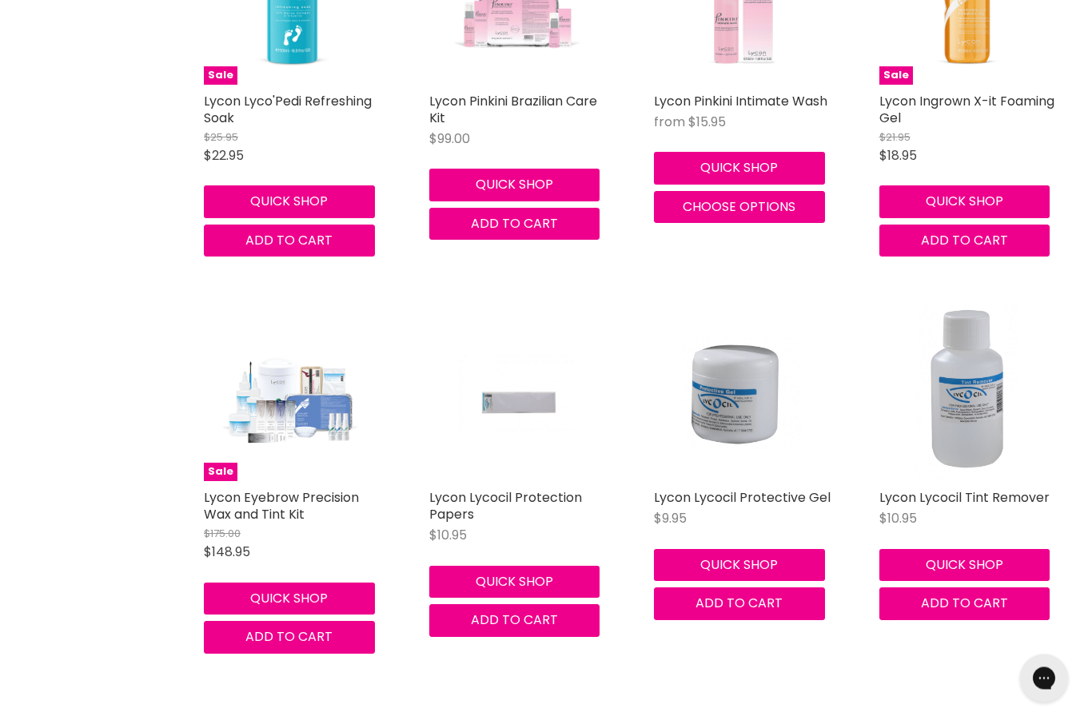
scroll to position [8639, 0]
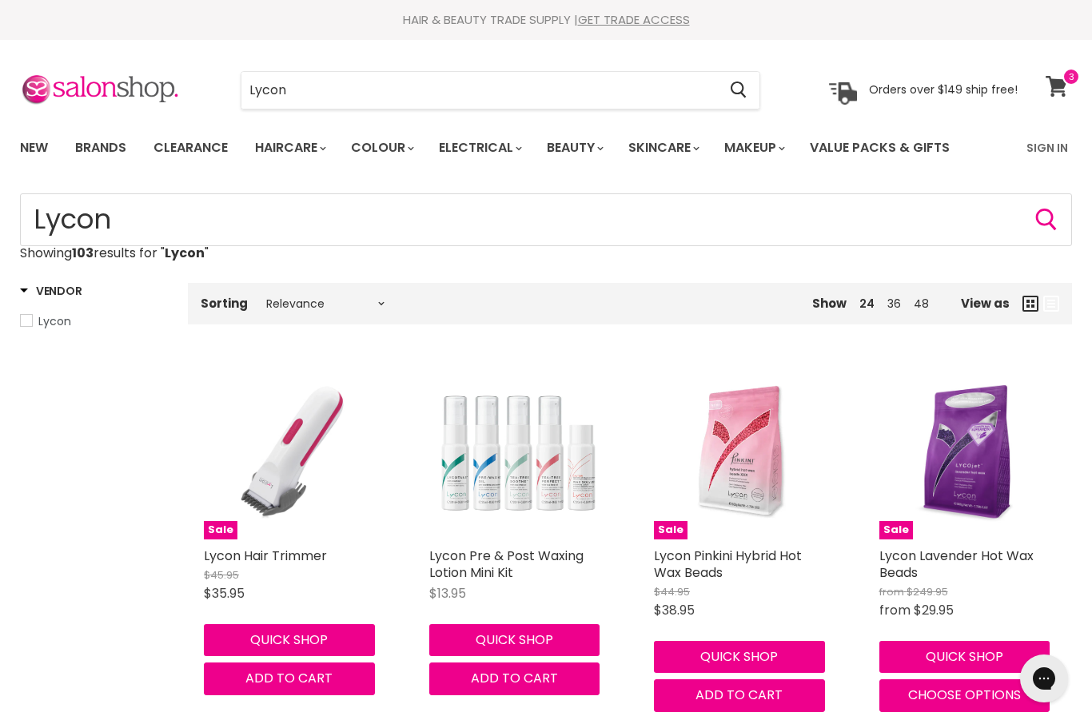
click at [1062, 78] on span at bounding box center [1071, 77] width 18 height 18
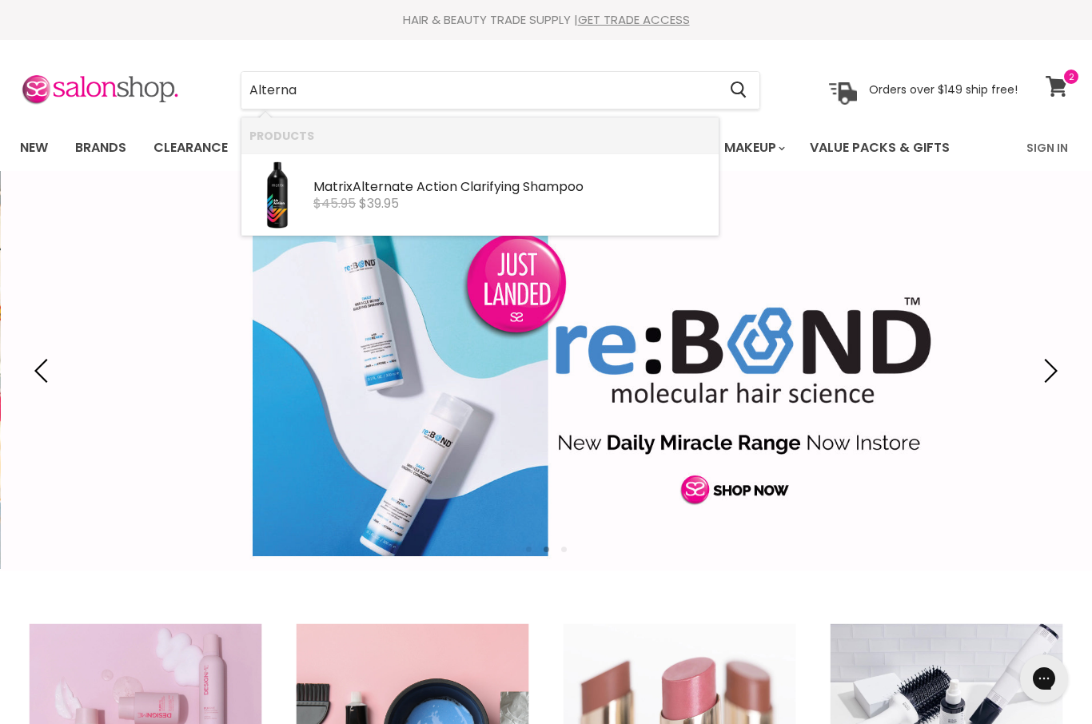
type input "Alterna"
click at [1056, 94] on icon at bounding box center [1056, 86] width 22 height 21
